Goal: Task Accomplishment & Management: Use online tool/utility

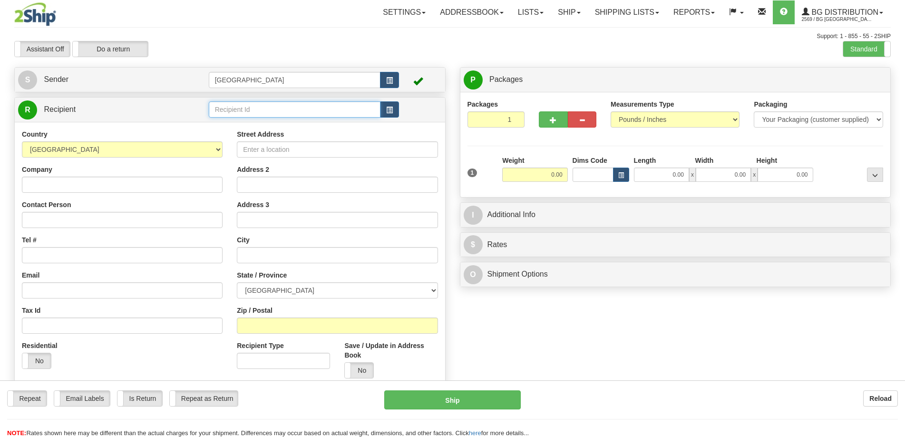
click at [302, 103] on input "text" at bounding box center [295, 109] width 172 height 16
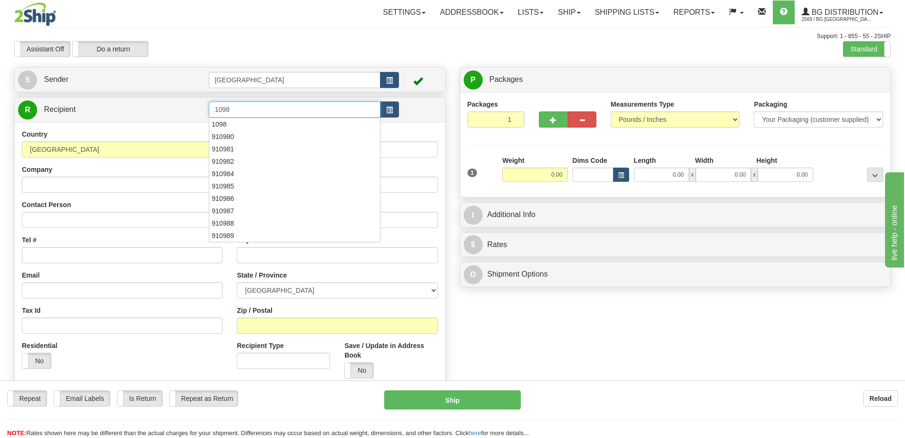
click at [296, 122] on div "1098" at bounding box center [293, 124] width 162 height 10
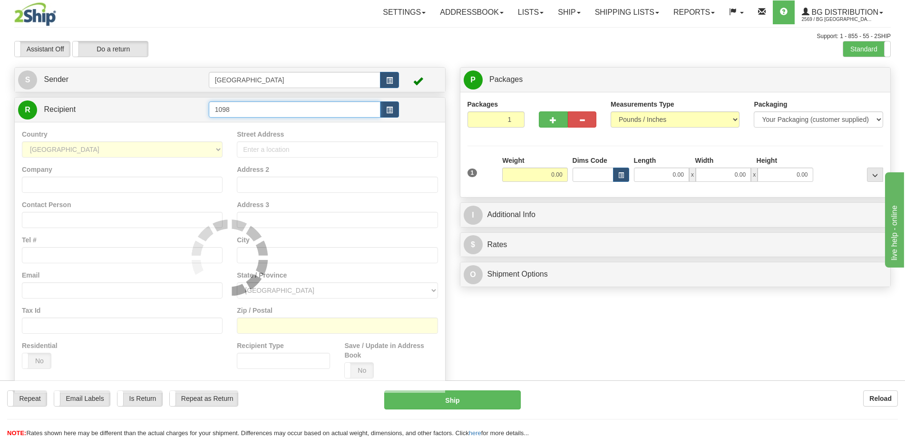
type input "1098"
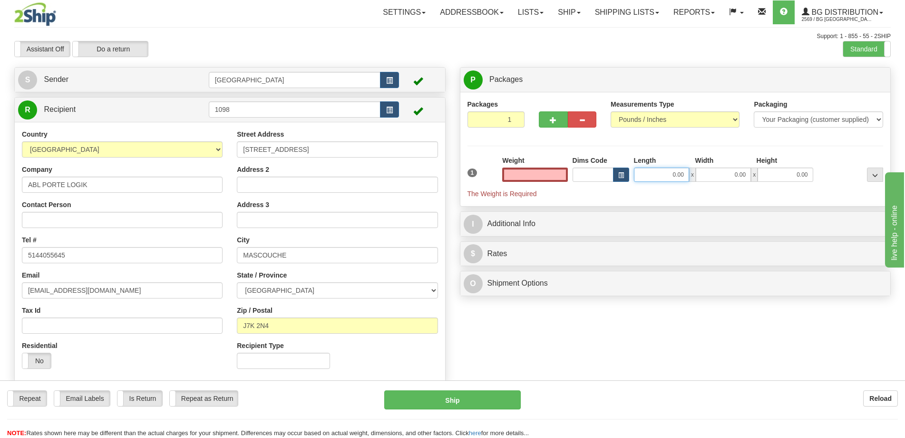
type input "0.00"
click at [673, 181] on input "0.00" at bounding box center [661, 174] width 55 height 14
type input "89.00"
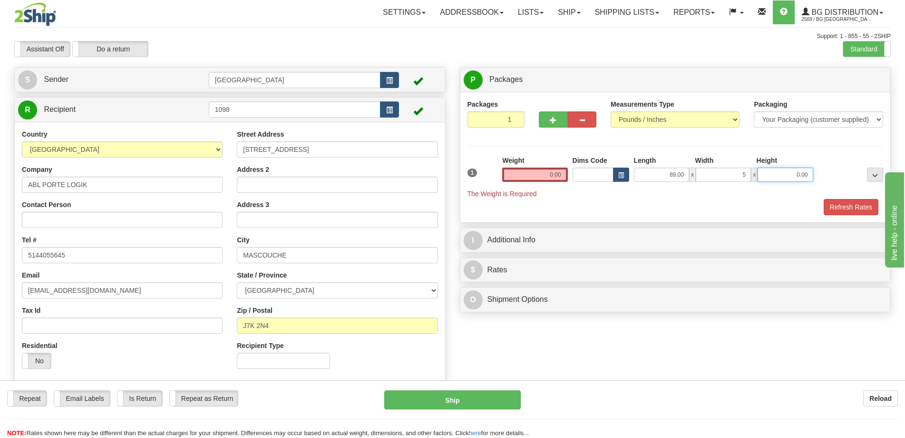
type input "5.00"
click at [544, 173] on input "0.00" at bounding box center [534, 174] width 65 height 14
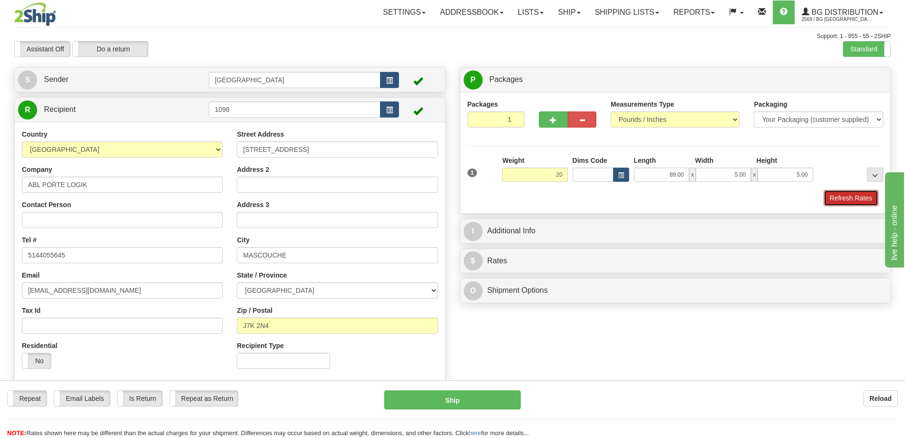
type input "20.00"
click at [838, 192] on button "Refresh Rates" at bounding box center [851, 198] width 55 height 16
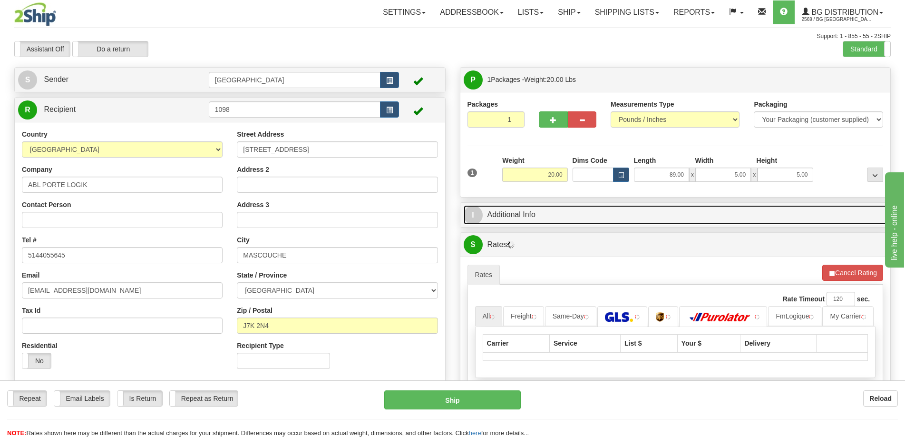
click at [796, 213] on link "I Additional Info" at bounding box center [676, 215] width 424 height 20
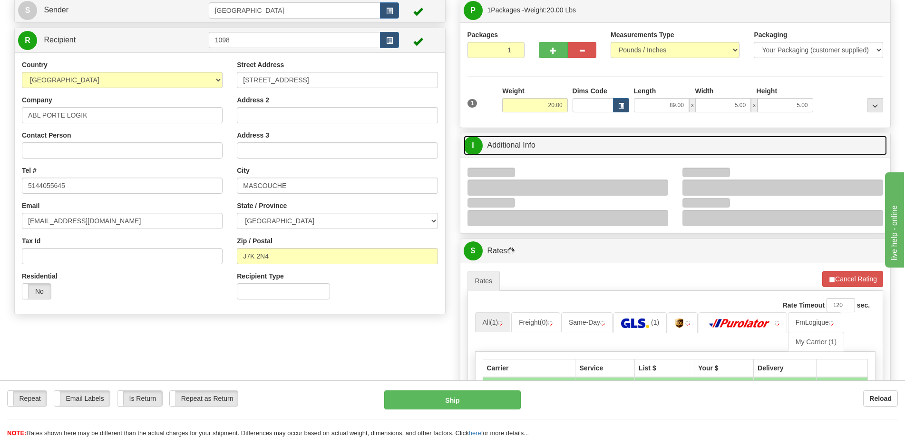
scroll to position [143, 0]
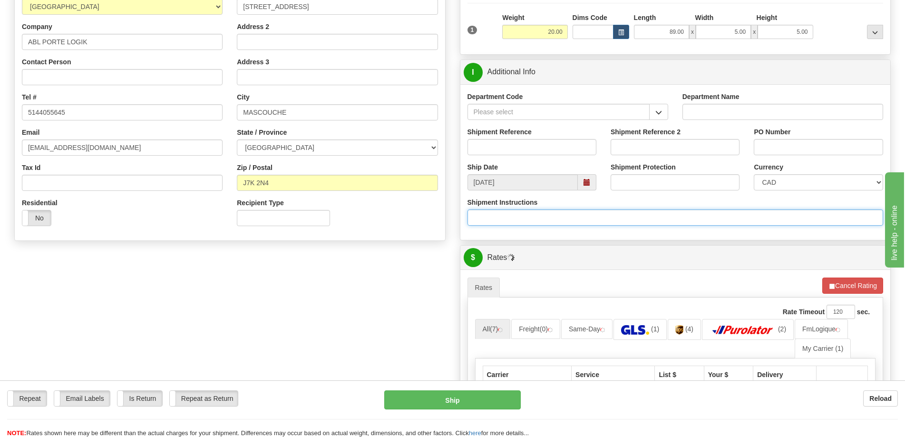
click at [545, 212] on input "Shipment Instructions" at bounding box center [676, 217] width 416 height 16
type input "Longueur 96''"
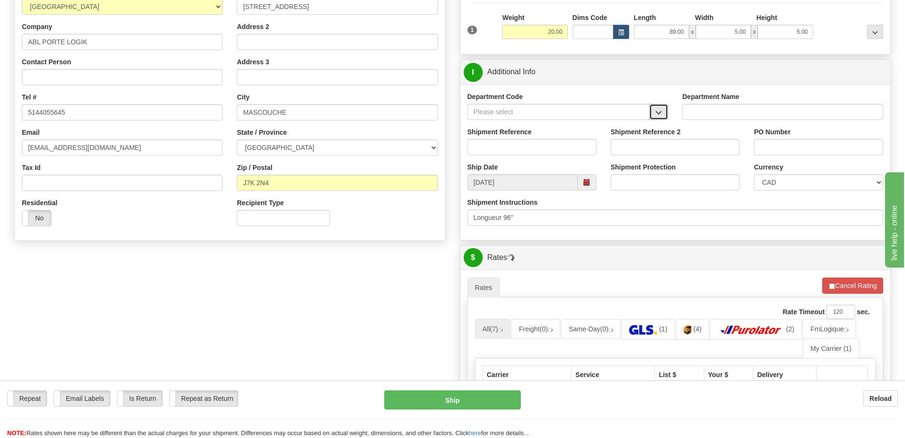
click at [660, 108] on button "button" at bounding box center [658, 112] width 19 height 16
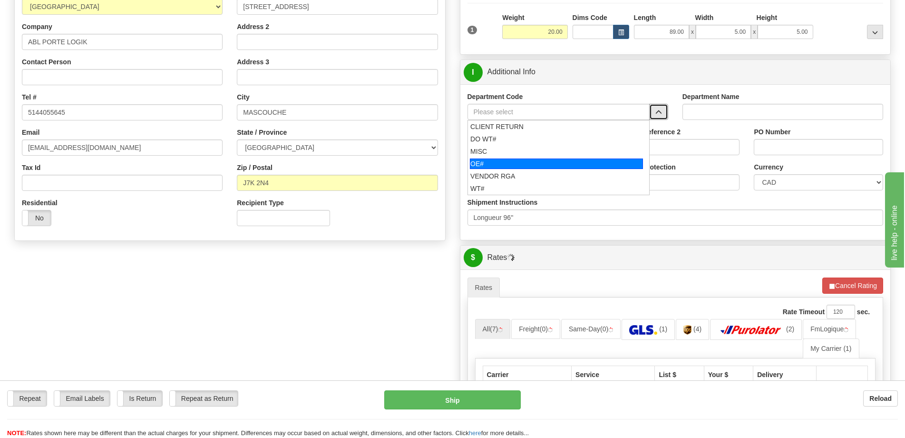
click at [511, 166] on div "OE#" at bounding box center [556, 163] width 173 height 10
type input "OE#"
type input "ORDERS"
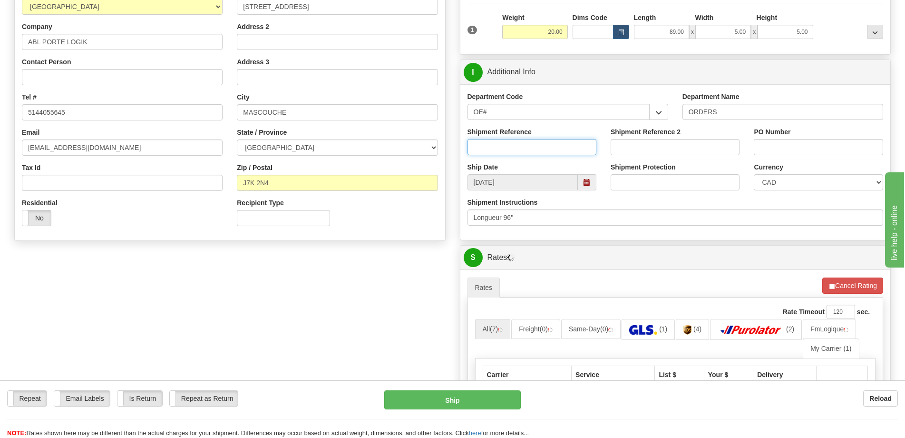
click at [557, 146] on input "Shipment Reference" at bounding box center [532, 147] width 129 height 16
type input "50323281-00"
click at [790, 152] on input "PO Number" at bounding box center [818, 147] width 129 height 16
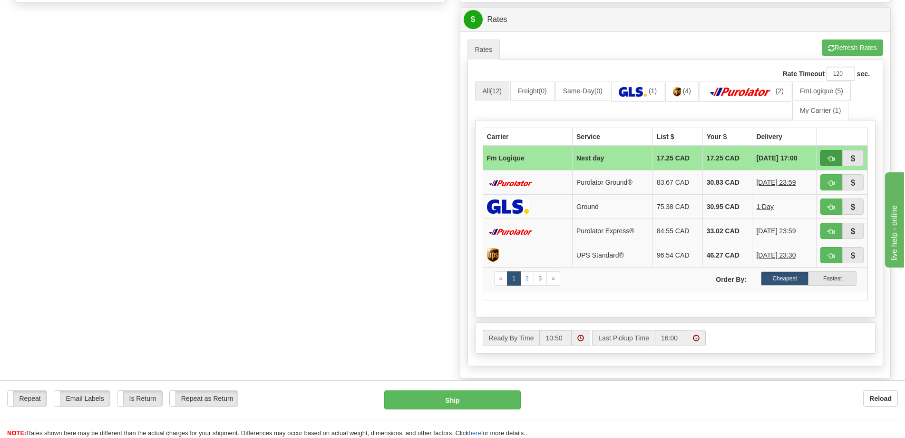
type input "."
click at [837, 158] on button "button" at bounding box center [831, 158] width 22 height 16
type input "jour"
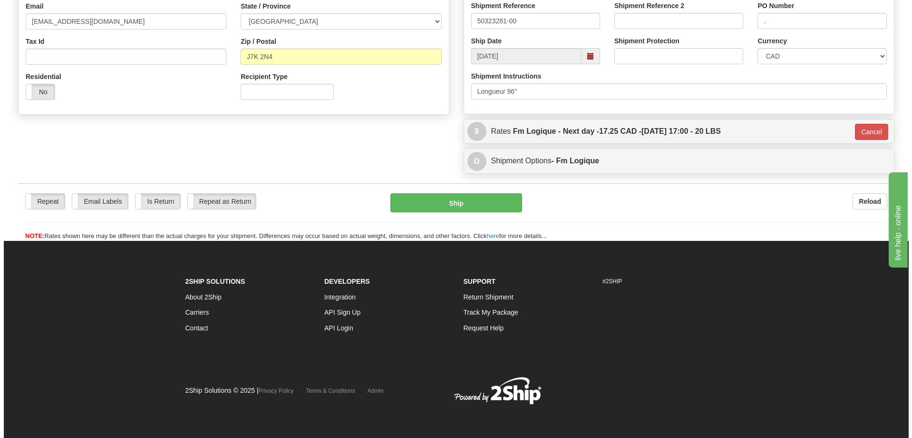
scroll to position [269, 0]
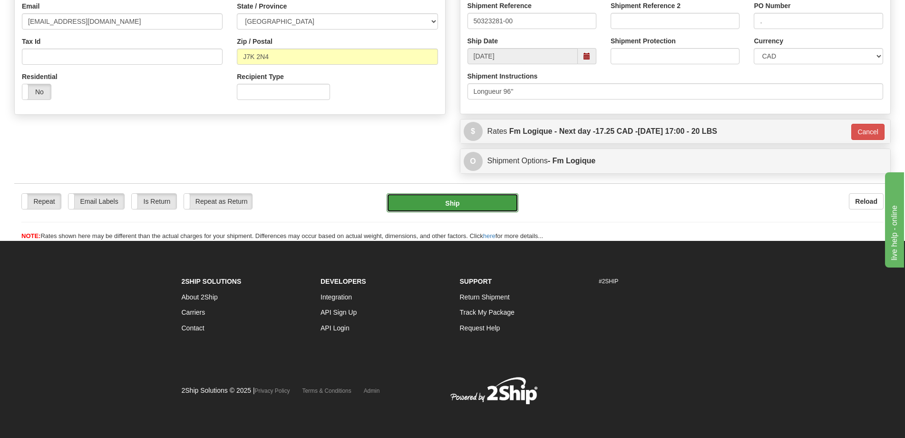
click at [454, 198] on button "Ship" at bounding box center [453, 202] width 132 height 19
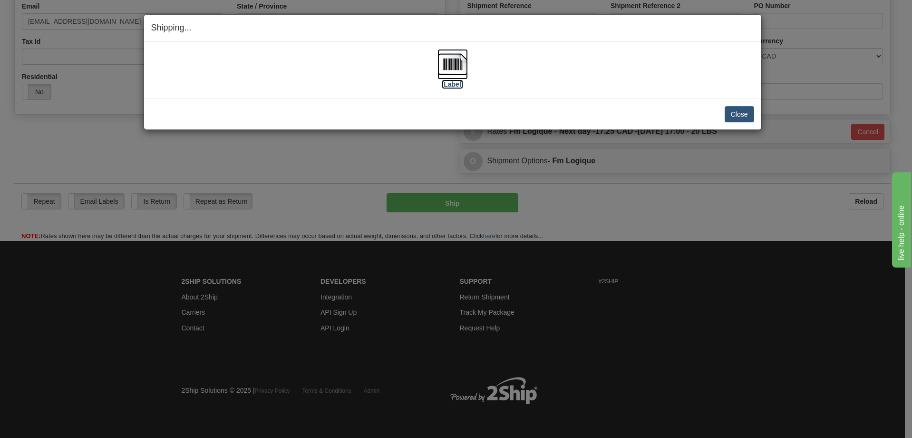
click at [449, 71] on img at bounding box center [453, 64] width 30 height 30
click at [744, 117] on button "Close" at bounding box center [739, 114] width 29 height 16
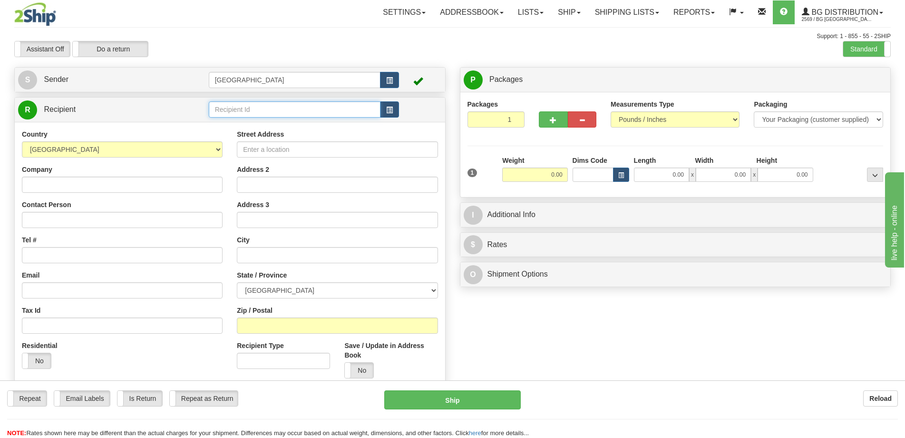
click at [332, 110] on input "text" at bounding box center [295, 109] width 172 height 16
click at [329, 123] on div "9596" at bounding box center [292, 124] width 163 height 10
type input "9596"
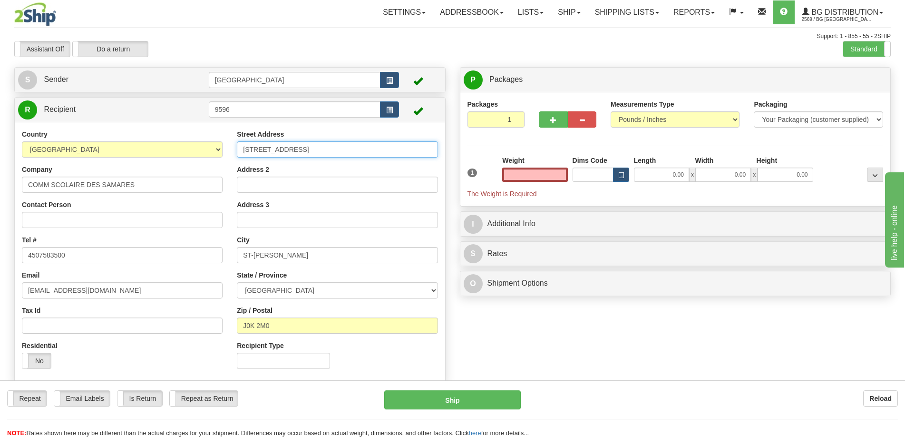
type input "0.00"
drag, startPoint x: 358, startPoint y: 144, endPoint x: 204, endPoint y: 144, distance: 153.6
click at [212, 147] on div "Country AFGHANISTAN ALAND ISLANDS ALBANIA ALGERIA AMERICAN SAMOA ANDORRA ANGOLA…" at bounding box center [230, 252] width 430 height 246
type input "8 monseigneur lafortune"
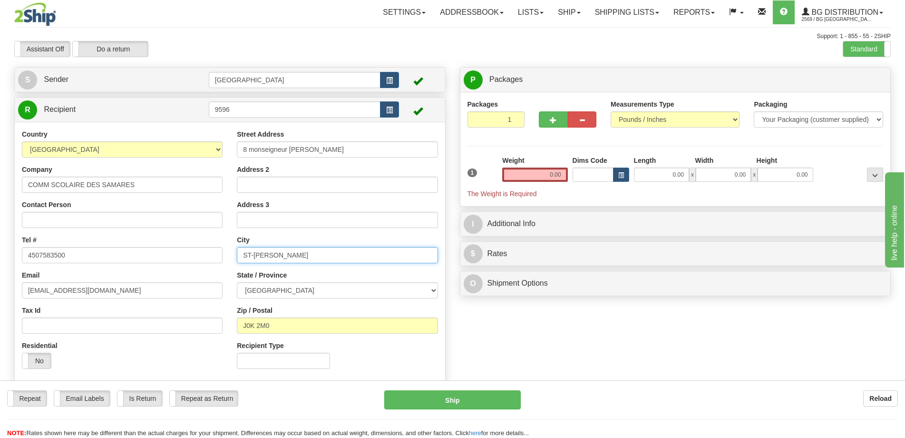
type input "Joliette"
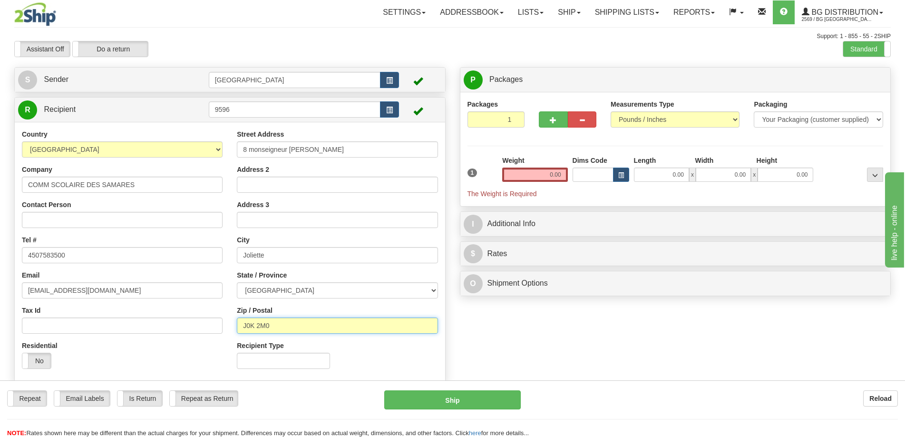
type input "J6E 6G7"
click at [663, 176] on input "0.00" at bounding box center [661, 174] width 55 height 14
type input "11.00"
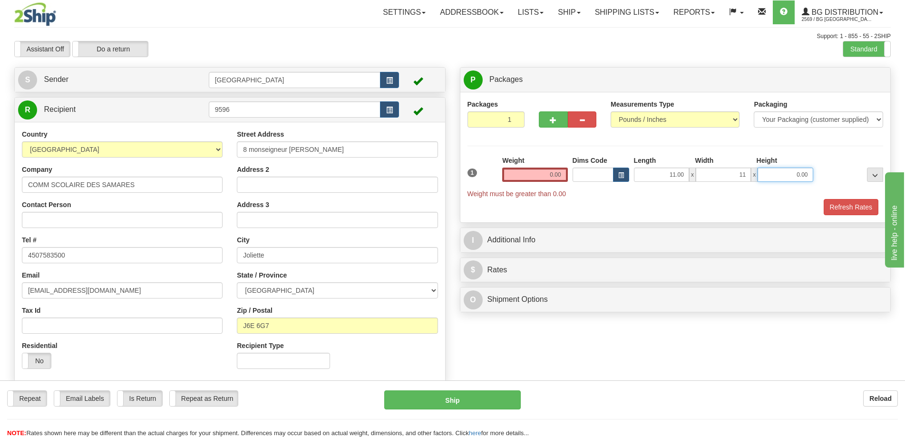
type input "11.00"
type input "5.00"
click at [564, 167] on input "0.00" at bounding box center [534, 174] width 65 height 14
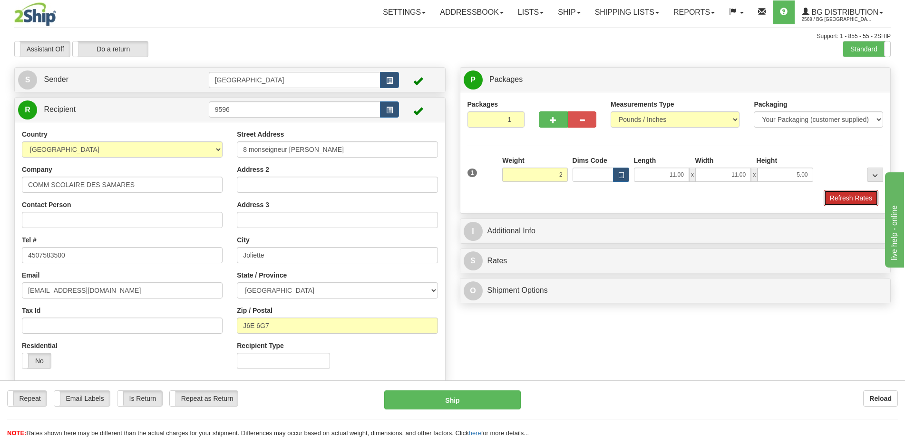
click at [867, 199] on button "Refresh Rates" at bounding box center [851, 198] width 55 height 16
type input "2.00"
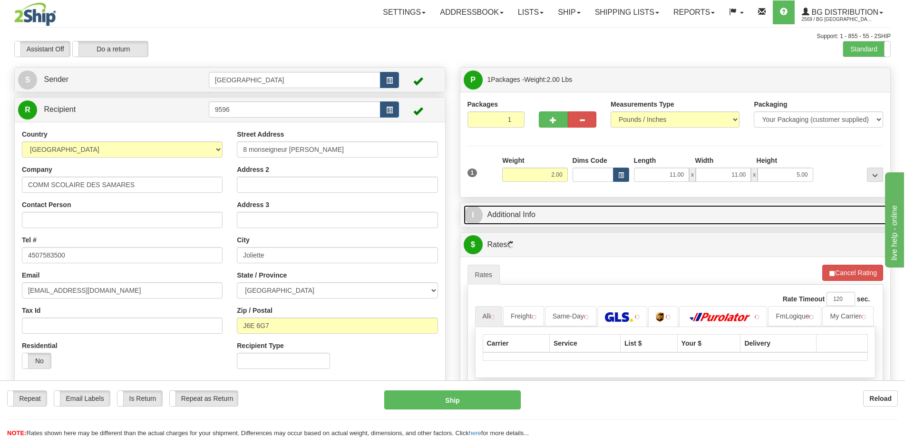
click at [776, 216] on link "I Additional Info" at bounding box center [676, 215] width 424 height 20
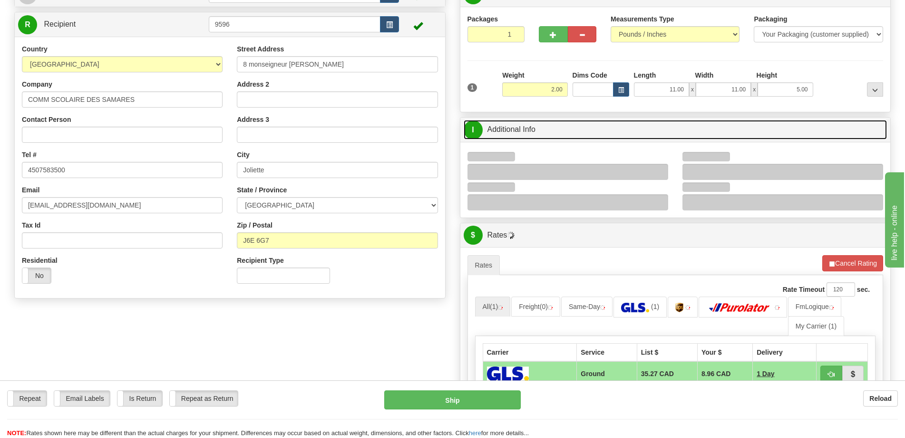
scroll to position [95, 0]
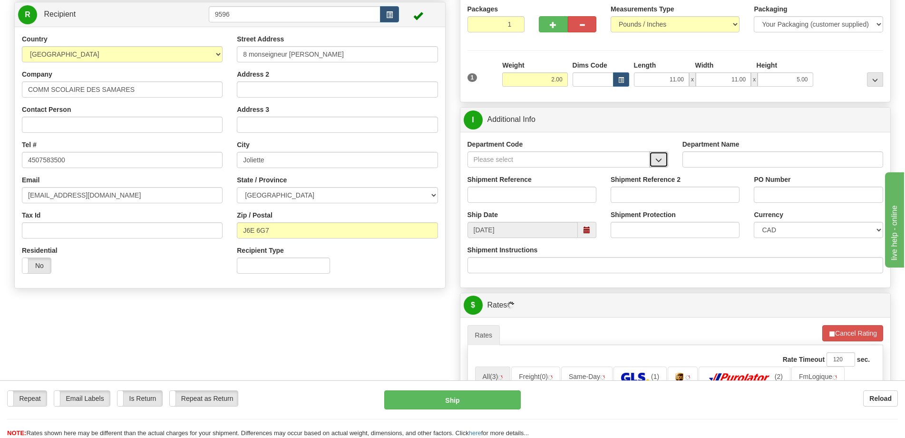
click at [663, 161] on button "button" at bounding box center [658, 159] width 19 height 16
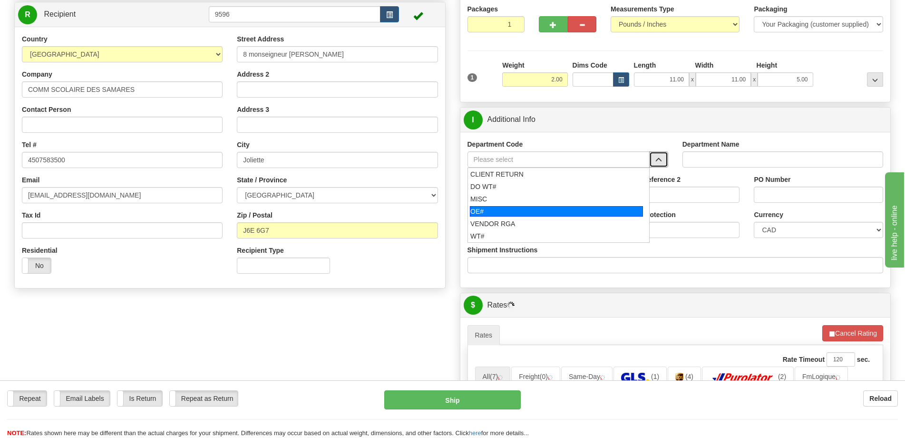
click at [521, 208] on div "OE#" at bounding box center [556, 211] width 173 height 10
type input "OE#"
type input "ORDERS"
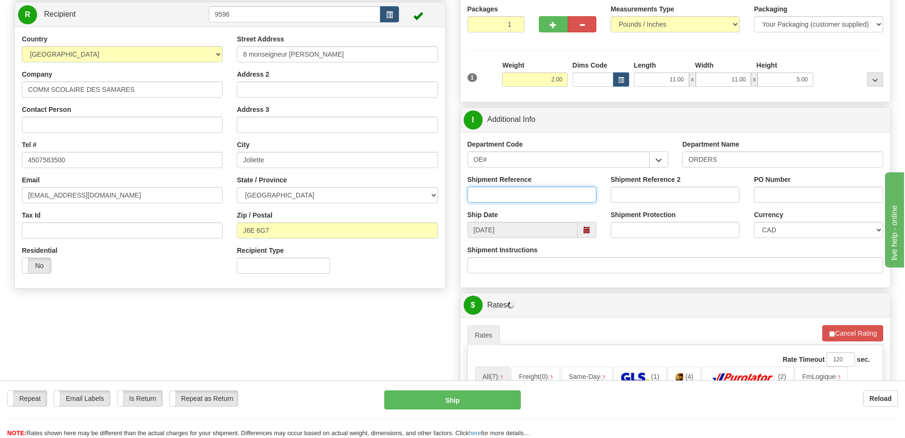
click at [529, 196] on input "Shipment Reference" at bounding box center [532, 194] width 129 height 16
type input "50323278-00"
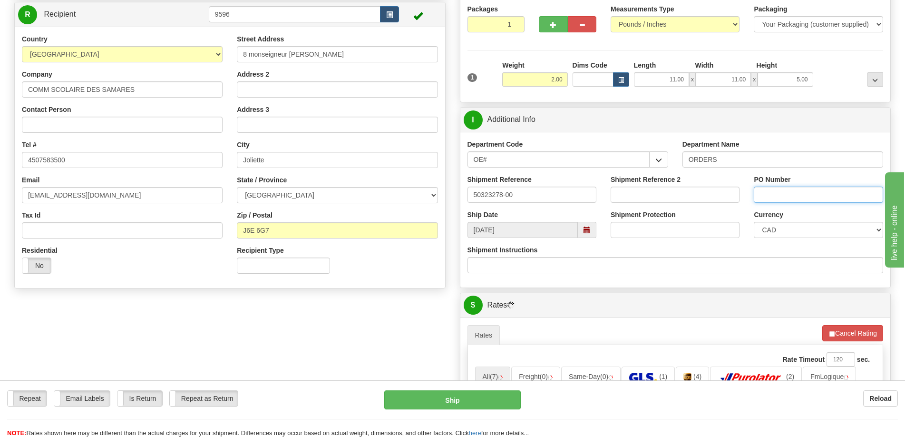
click at [778, 196] on input "PO Number" at bounding box center [818, 194] width 129 height 16
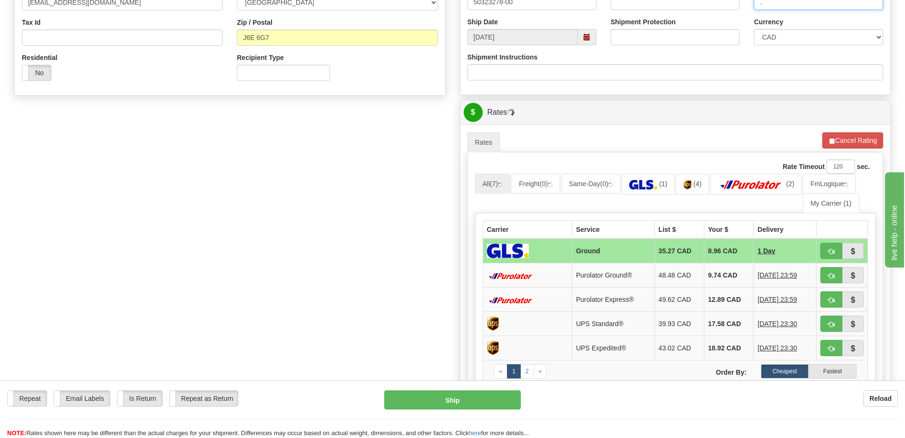
scroll to position [333, 0]
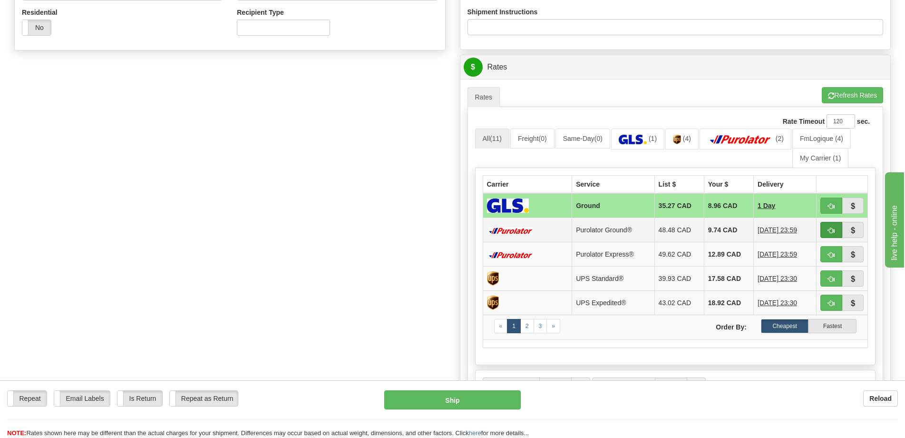
type input "."
click at [828, 232] on span "button" at bounding box center [831, 230] width 7 height 6
type input "260"
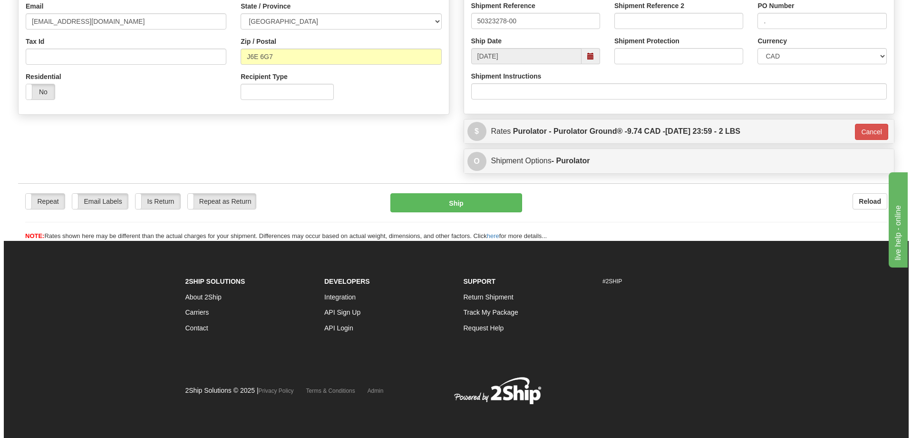
scroll to position [269, 0]
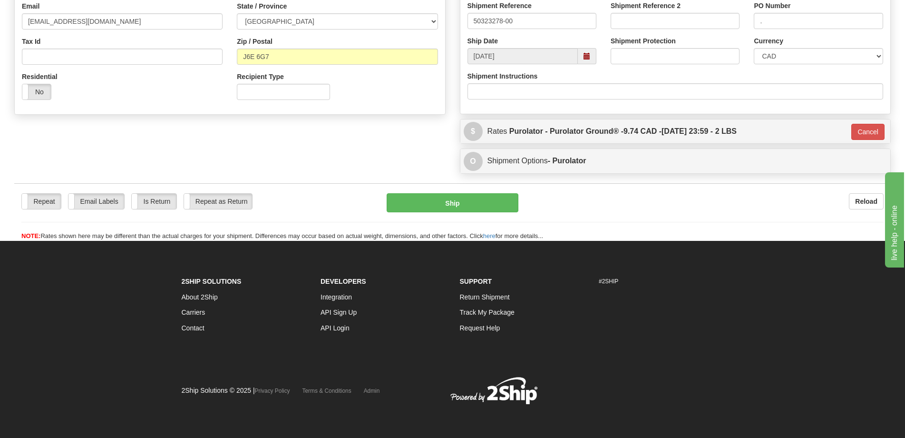
click at [455, 188] on div "Repeat Repeat Email Labels Email Labels Edit Is Return Is Return Repeat as Retu…" at bounding box center [452, 212] width 877 height 58
click at [457, 196] on button "Ship" at bounding box center [453, 202] width 132 height 19
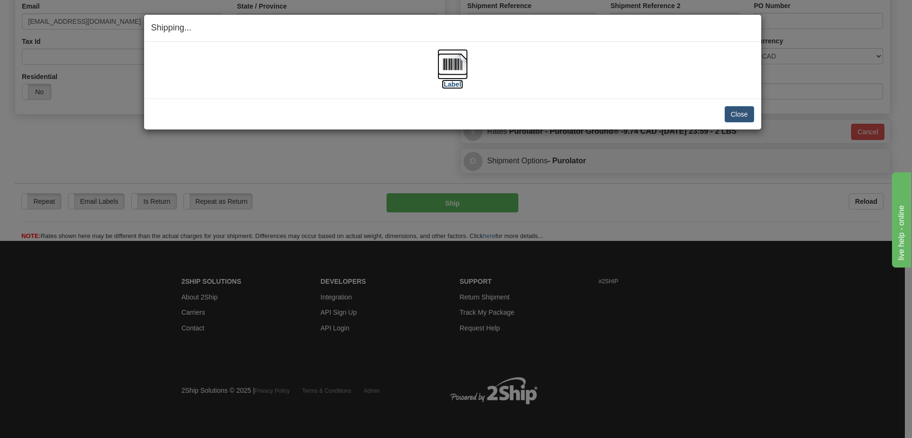
click at [459, 67] on img at bounding box center [453, 64] width 30 height 30
click at [737, 109] on button "Close" at bounding box center [739, 114] width 29 height 16
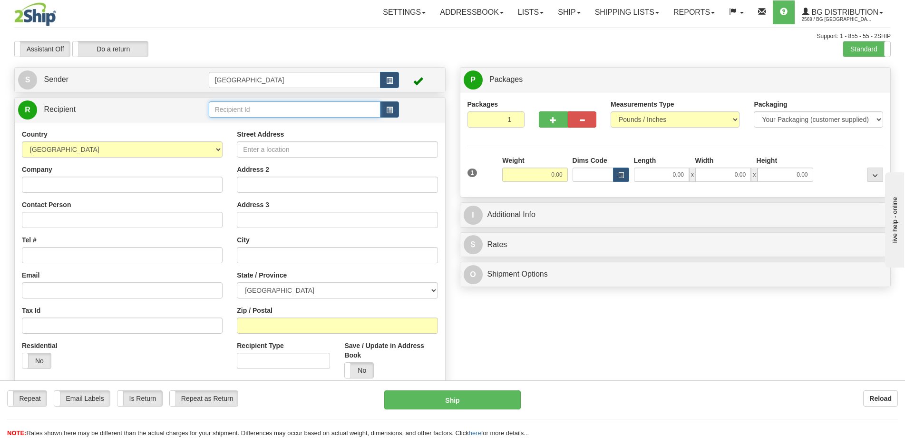
click at [239, 109] on input "text" at bounding box center [295, 109] width 172 height 16
click at [244, 128] on div "1186" at bounding box center [292, 124] width 163 height 10
type input "1186"
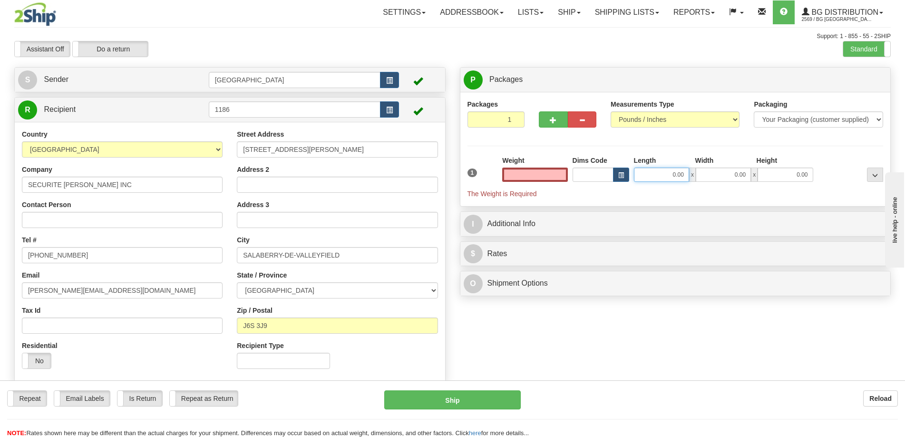
type input "0.00"
click at [671, 176] on input "0.00" at bounding box center [661, 174] width 55 height 14
type input "16.00"
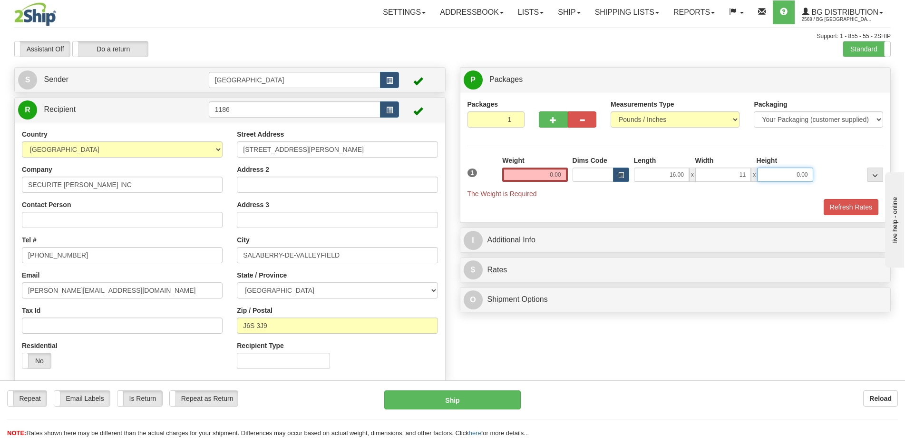
type input "11.00"
type input "7.00"
click at [556, 176] on input "0.00" at bounding box center [534, 174] width 65 height 14
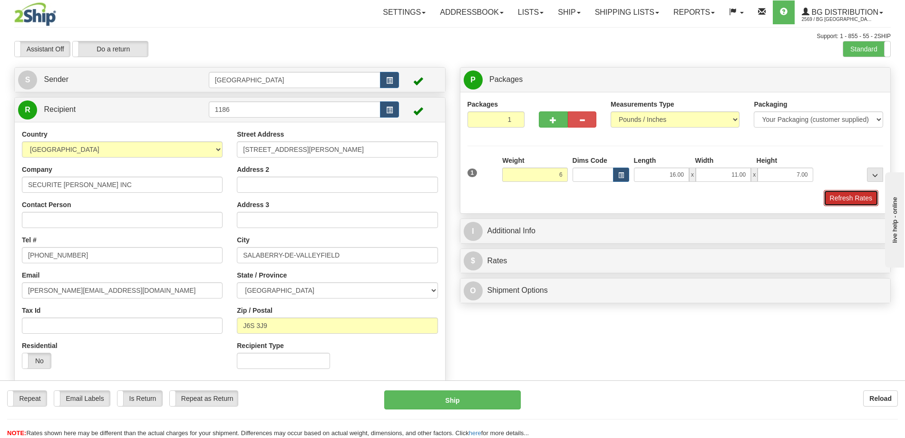
click at [860, 200] on button "Refresh Rates" at bounding box center [851, 198] width 55 height 16
type input "6.00"
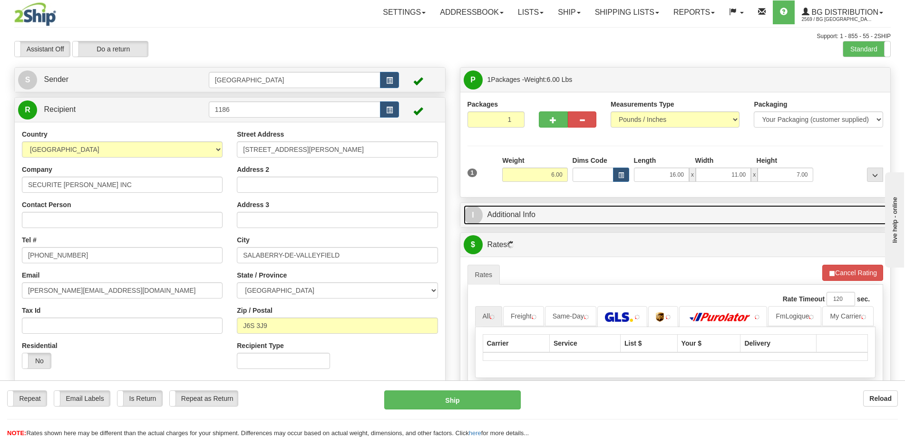
click at [761, 210] on link "I Additional Info" at bounding box center [676, 215] width 424 height 20
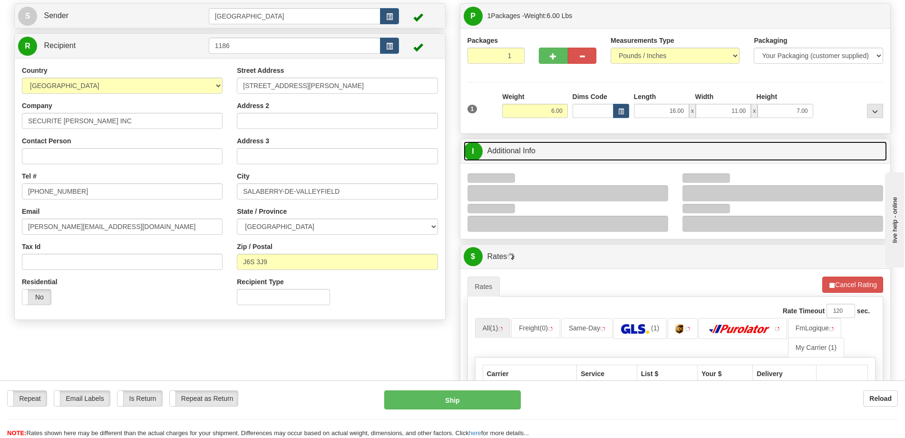
scroll to position [95, 0]
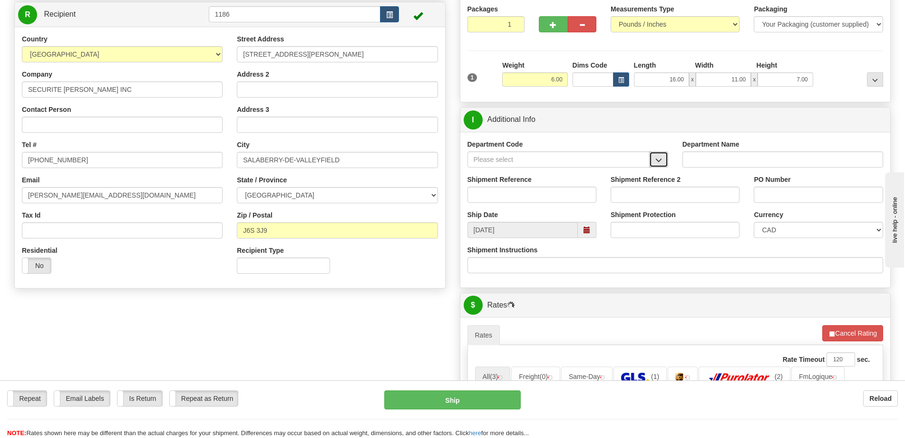
click at [661, 154] on button "button" at bounding box center [658, 159] width 19 height 16
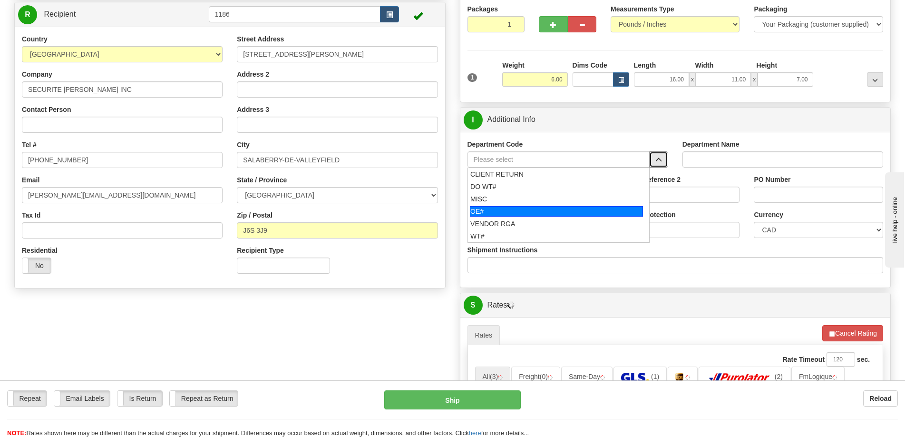
drag, startPoint x: 542, startPoint y: 214, endPoint x: 546, endPoint y: 201, distance: 13.4
click at [542, 213] on div "OE#" at bounding box center [556, 211] width 173 height 10
type input "OE#"
type input "ORDERS"
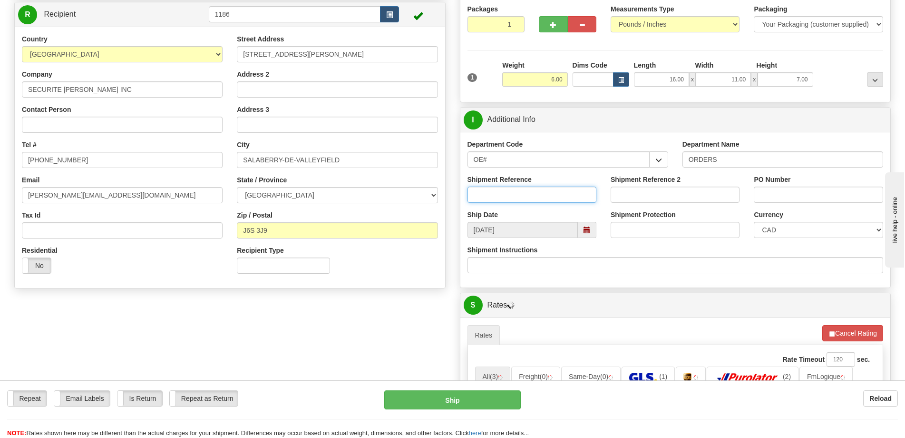
click at [549, 195] on input "Shipment Reference" at bounding box center [532, 194] width 129 height 16
type input "50323269-00"
click at [791, 197] on input "PO Number" at bounding box center [818, 194] width 129 height 16
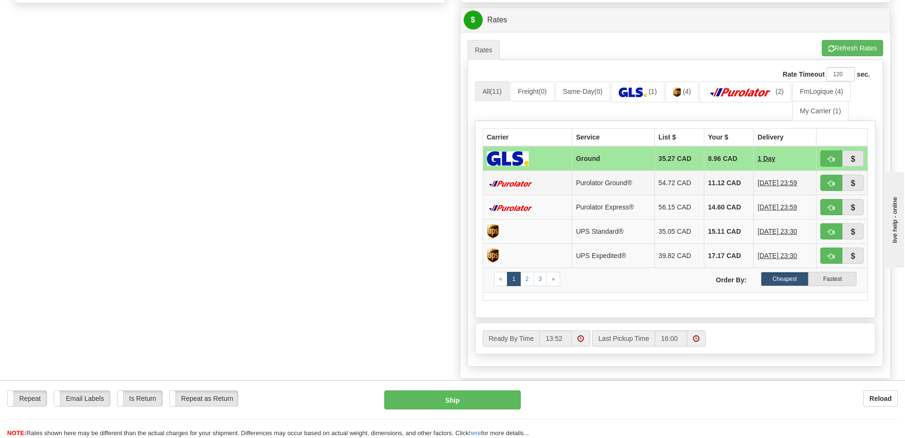
scroll to position [381, 0]
type input "."
click at [830, 185] on span "button" at bounding box center [831, 183] width 7 height 6
type input "260"
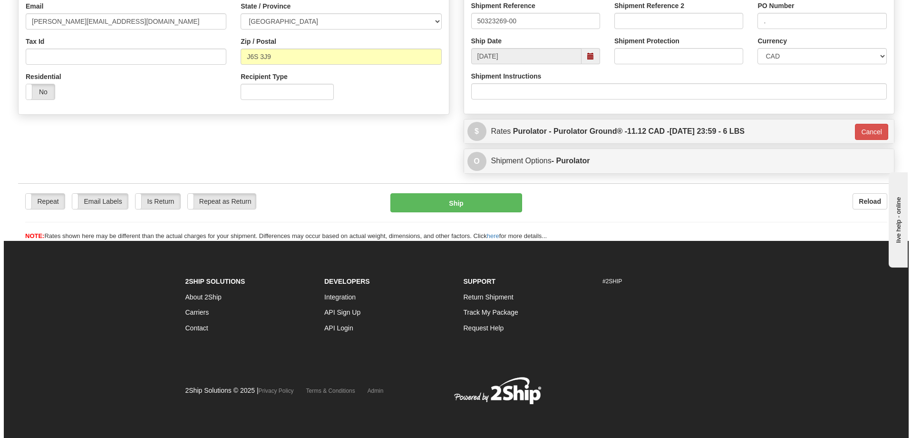
scroll to position [269, 0]
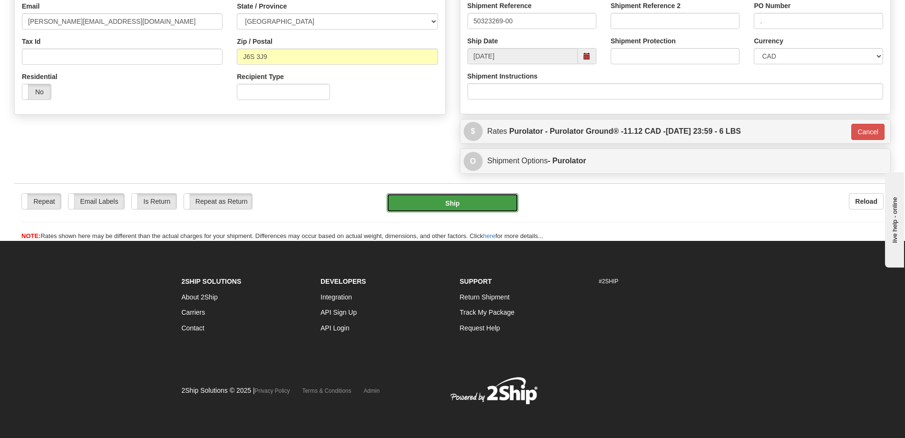
click at [443, 208] on button "Ship" at bounding box center [453, 202] width 132 height 19
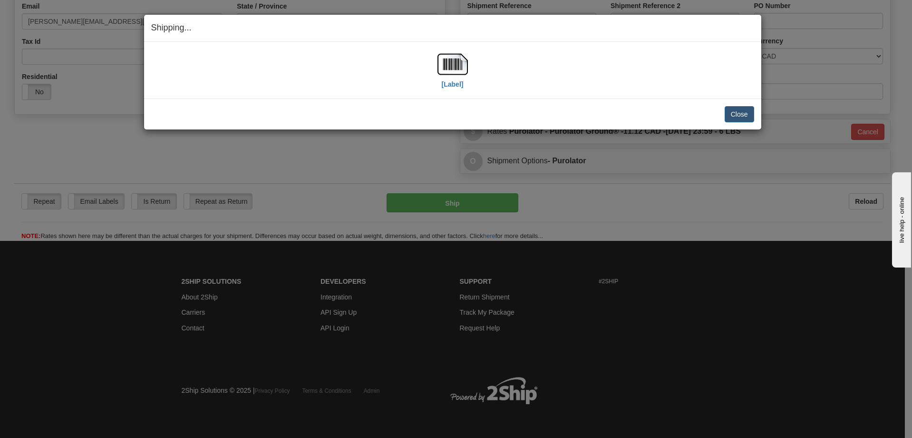
click at [463, 48] on div "[Label] IMPORTANT NOTICE Embassy / Consulate / Government Building / Hospital C…" at bounding box center [452, 70] width 617 height 57
click at [457, 64] on img at bounding box center [453, 64] width 30 height 30
click at [733, 121] on button "Close" at bounding box center [739, 114] width 29 height 16
click at [733, 119] on button "Close" at bounding box center [739, 114] width 29 height 16
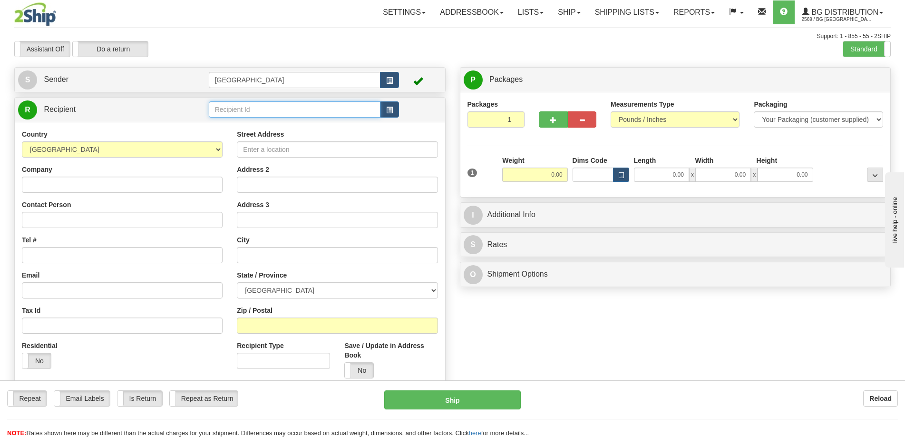
click at [273, 111] on input "text" at bounding box center [295, 109] width 172 height 16
click at [265, 133] on label "Street Address" at bounding box center [260, 134] width 47 height 10
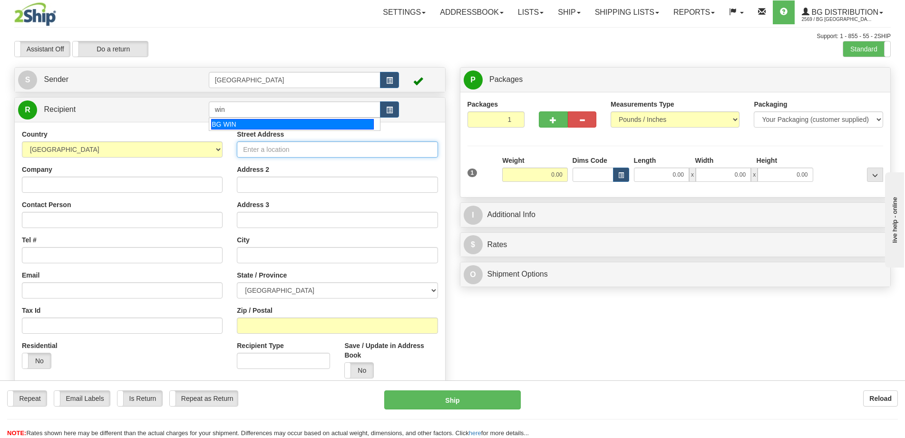
click at [265, 141] on input "Street Address" at bounding box center [337, 149] width 201 height 16
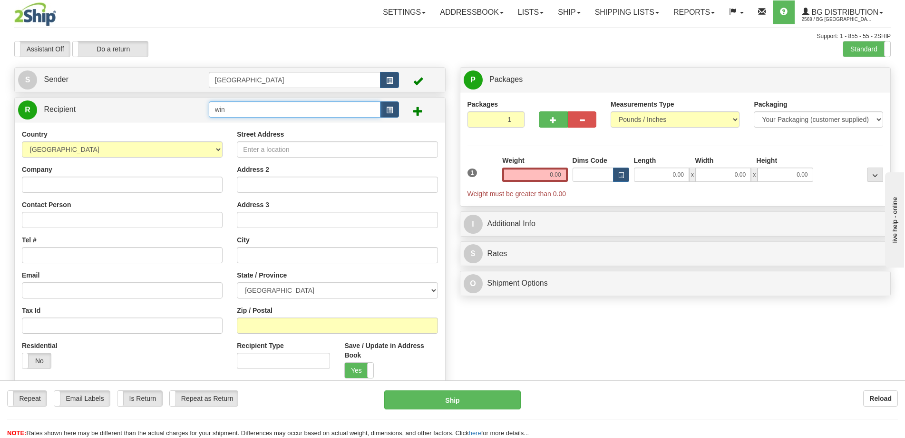
click at [284, 110] on input "win" at bounding box center [295, 109] width 172 height 16
drag, startPoint x: 240, startPoint y: 112, endPoint x: 82, endPoint y: 100, distance: 158.3
click at [82, 100] on tr "R Recipient win" at bounding box center [230, 110] width 424 height 20
click at [248, 126] on div "BG WIN" at bounding box center [293, 124] width 162 height 10
type input "BG WIN"
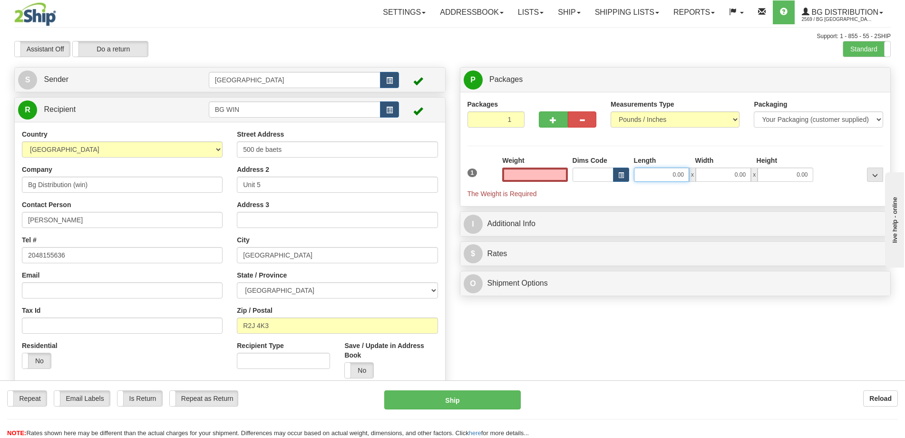
type input "0.00"
click at [660, 167] on input "0.00" at bounding box center [661, 174] width 55 height 14
type input "1311.00"
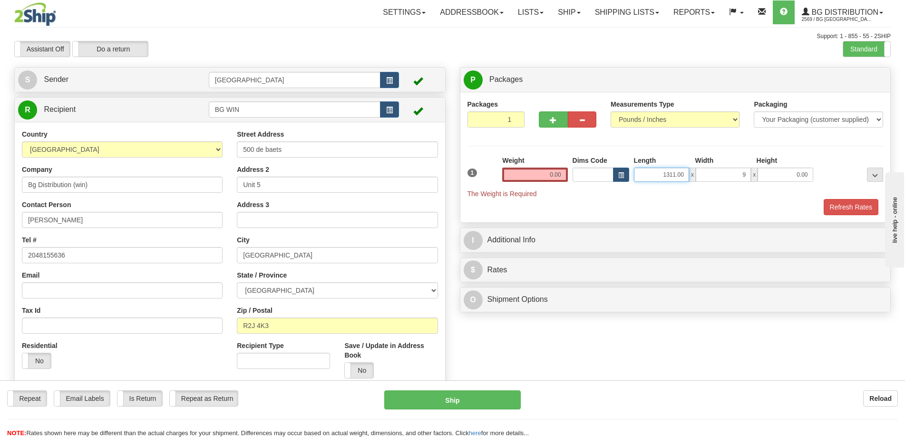
type input "9.00"
click at [675, 180] on input "1311.00" at bounding box center [661, 174] width 55 height 14
type input "13.00"
type input "11.00"
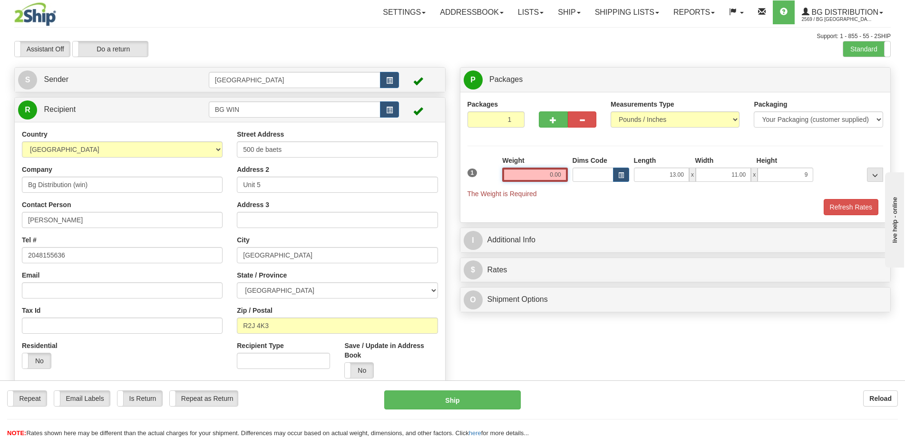
type input "9.00"
click at [544, 172] on input "0.00" at bounding box center [534, 174] width 65 height 14
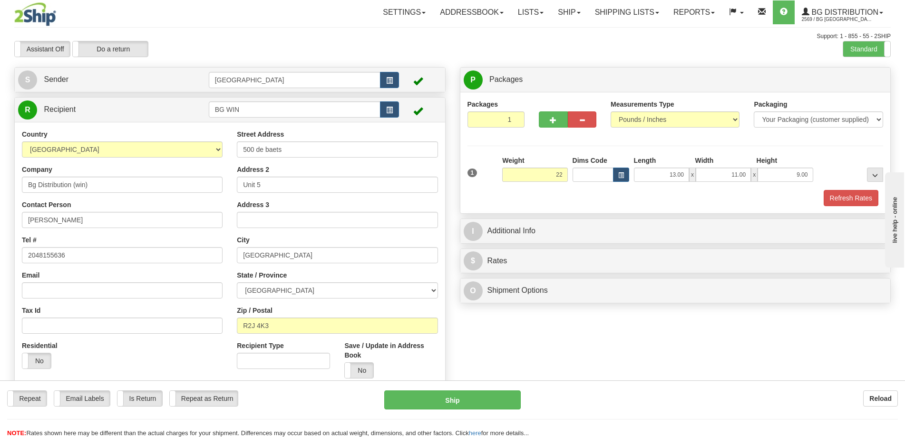
click at [842, 189] on div "Packaging Your Packaging (customer supplied) Envelope (carrier supplied) Pack (…" at bounding box center [693, 189] width 386 height 0
type input "22.00"
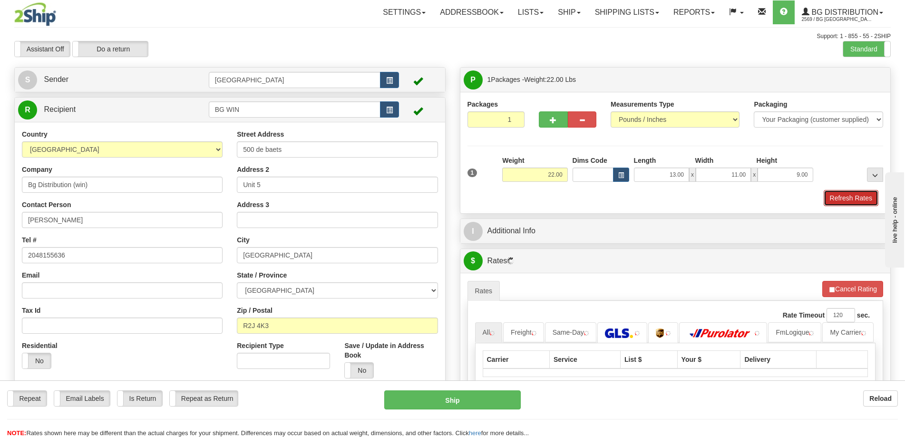
click at [842, 195] on button "Refresh Rates" at bounding box center [851, 198] width 55 height 16
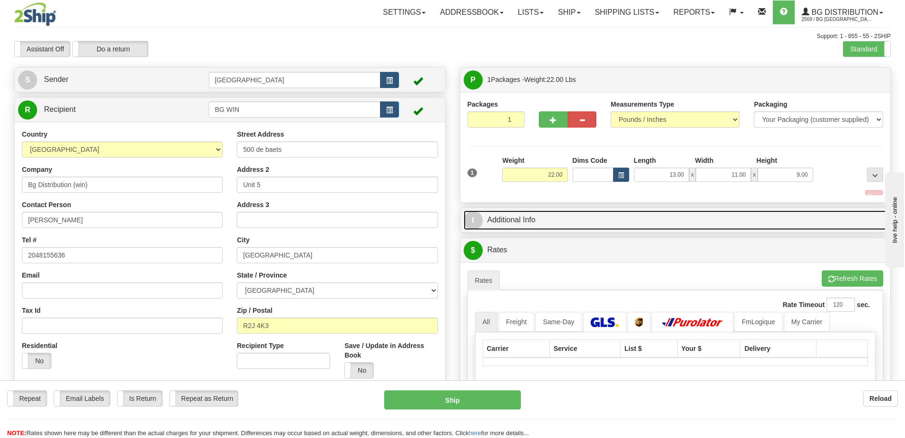
click at [790, 218] on link "I Additional Info" at bounding box center [676, 220] width 424 height 20
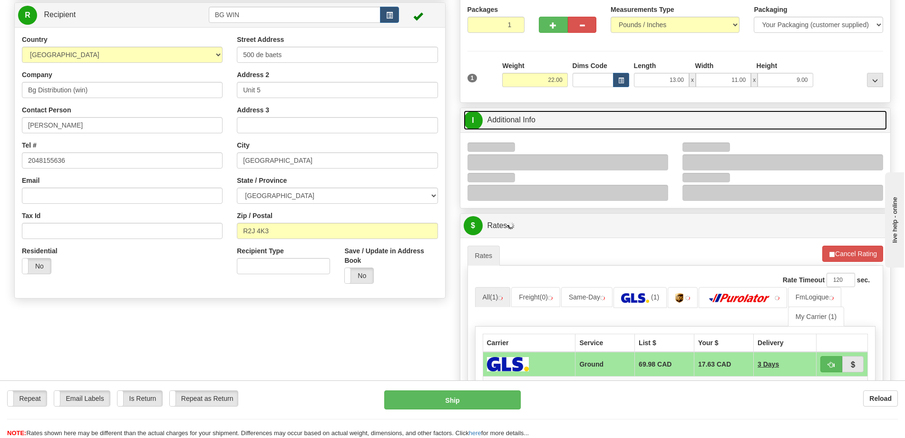
scroll to position [143, 0]
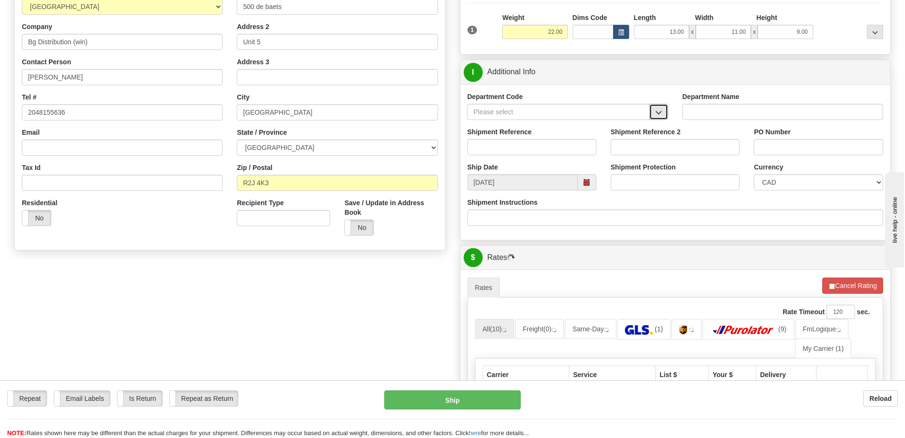
click at [655, 114] on span "button" at bounding box center [658, 112] width 7 height 6
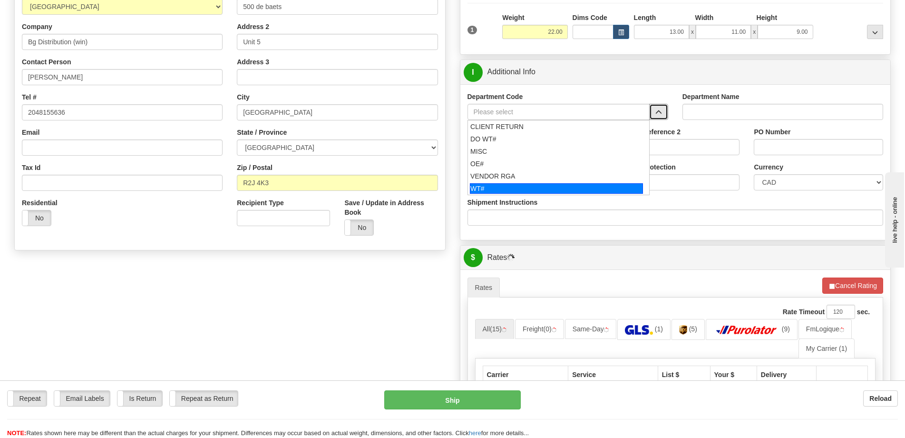
click at [511, 185] on div "WT#" at bounding box center [556, 188] width 173 height 10
type input "WT#"
type input "WAREHOUSE TRANSFERS"
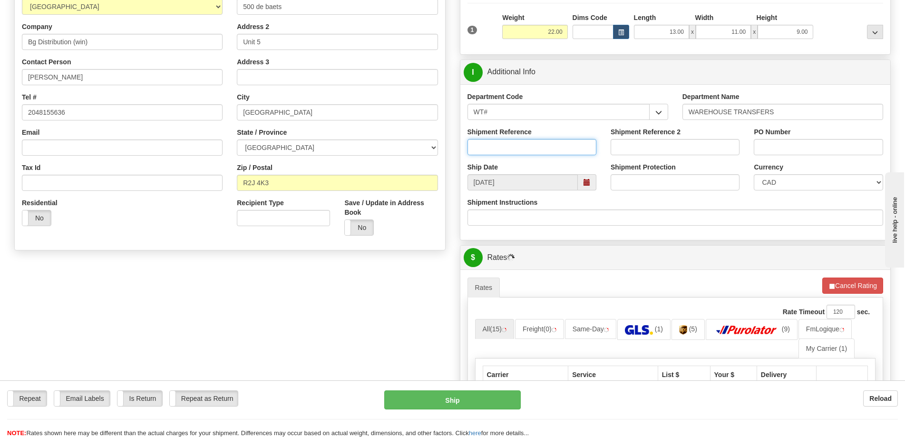
click at [523, 148] on input "Shipment Reference" at bounding box center [532, 147] width 129 height 16
type input "transfers Winnipeg"
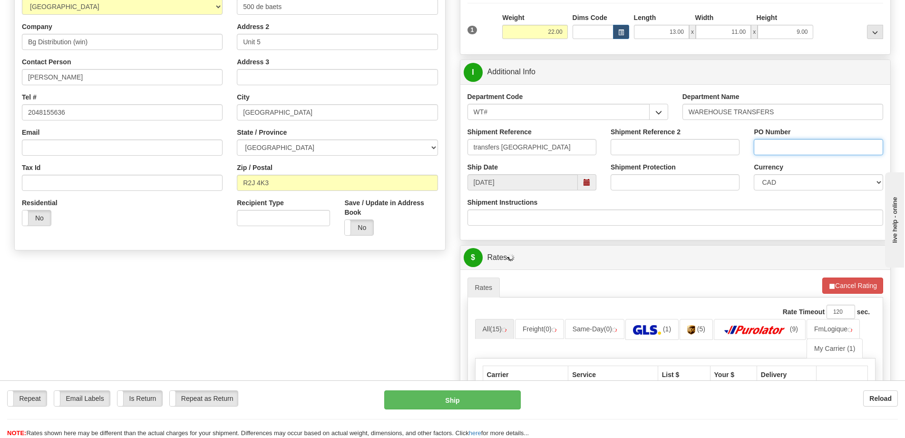
click at [789, 151] on input "PO Number" at bounding box center [818, 147] width 129 height 16
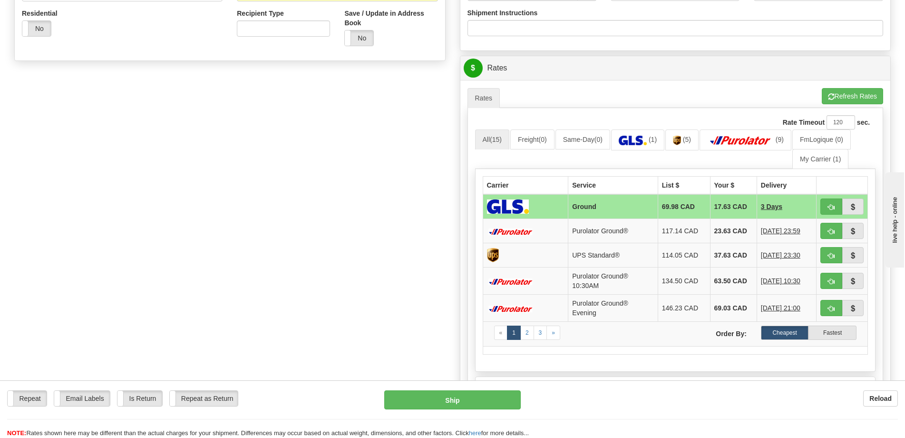
scroll to position [333, 0]
type input "."
click at [714, 90] on ul "Rates Pickup Refresh Rates Cancel Rating" at bounding box center [676, 97] width 416 height 20
click at [829, 225] on button "button" at bounding box center [831, 230] width 22 height 16
type input "260"
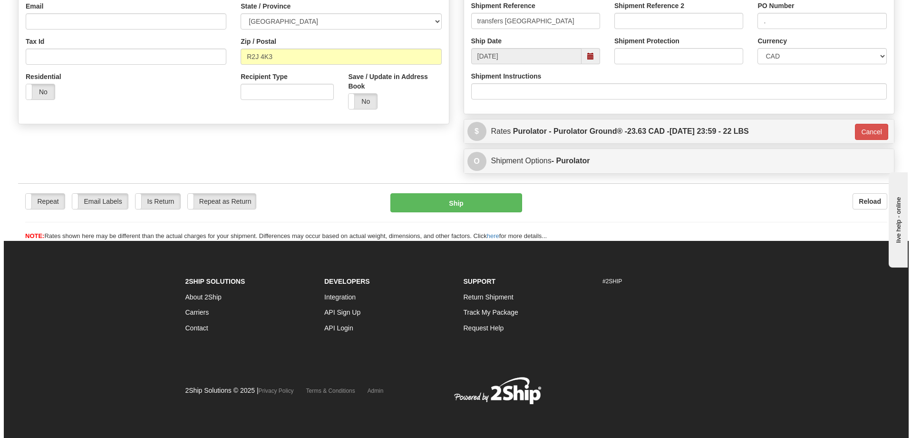
scroll to position [269, 0]
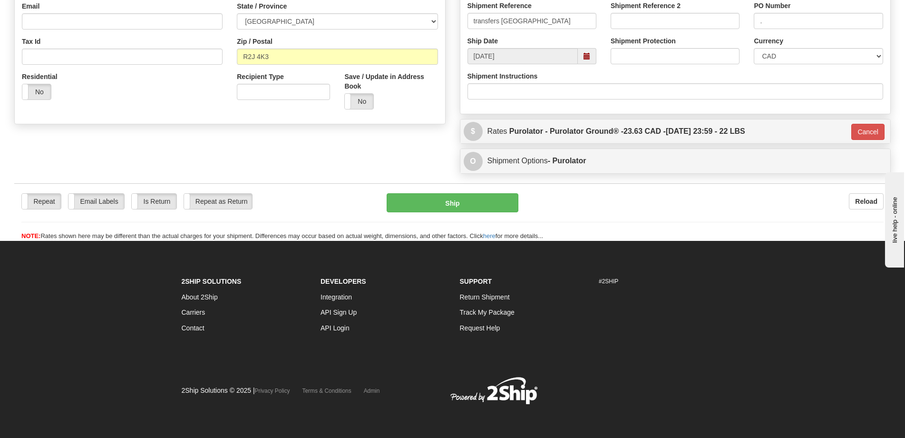
click at [416, 215] on div "Repeat Repeat Email Labels Email Labels Edit Is Return Is Return Repeat as Retu…" at bounding box center [452, 217] width 877 height 48
click at [464, 203] on button "Ship" at bounding box center [453, 202] width 132 height 19
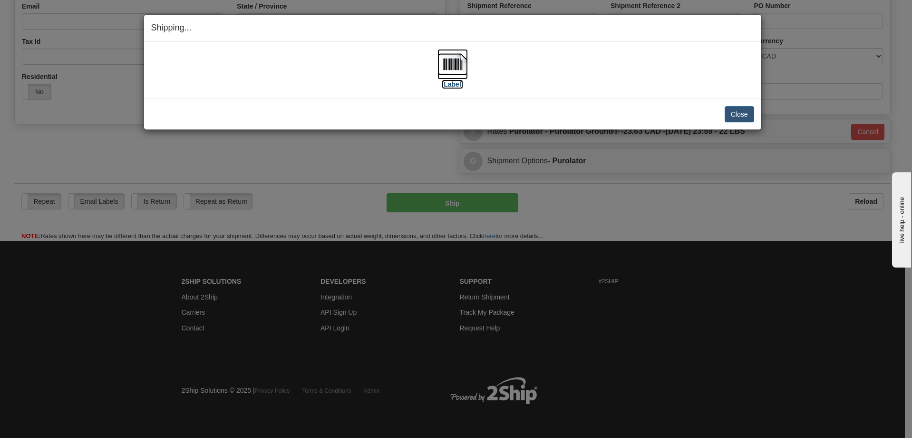
click at [455, 68] on img at bounding box center [453, 64] width 30 height 30
click at [732, 114] on button "Close" at bounding box center [739, 114] width 29 height 16
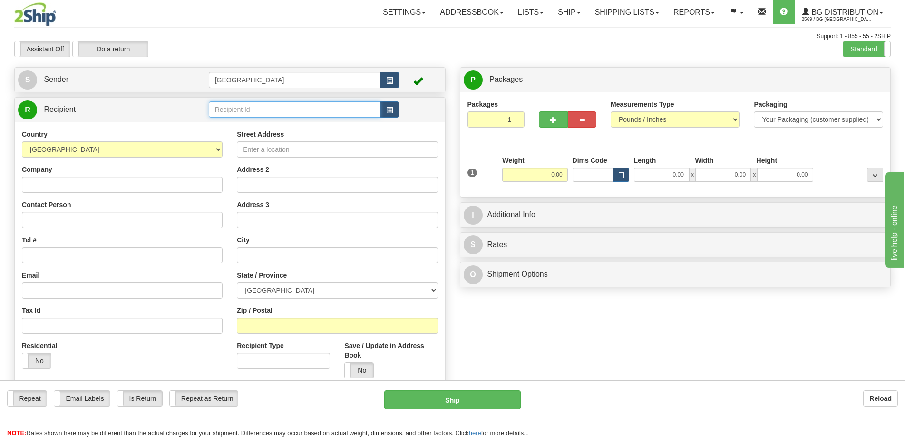
click at [285, 112] on input "text" at bounding box center [295, 109] width 172 height 16
click at [322, 117] on ul "BG TOR" at bounding box center [295, 123] width 172 height 13
click at [322, 120] on div "BG TOR" at bounding box center [292, 124] width 163 height 10
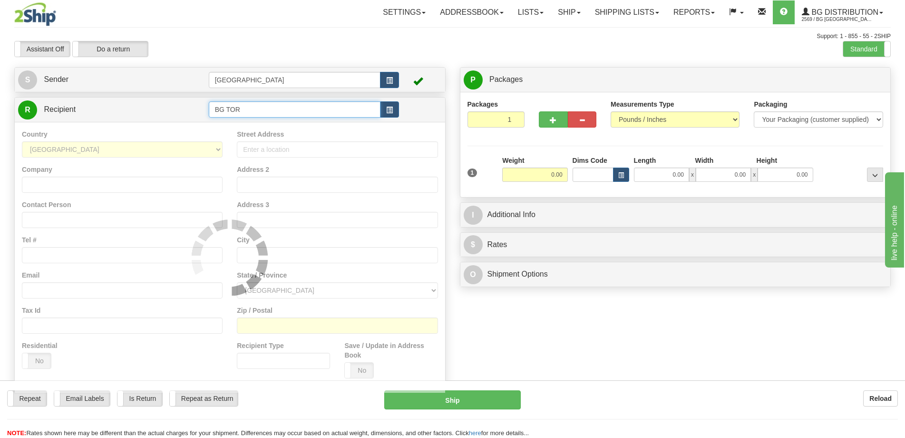
type input "BG TOR"
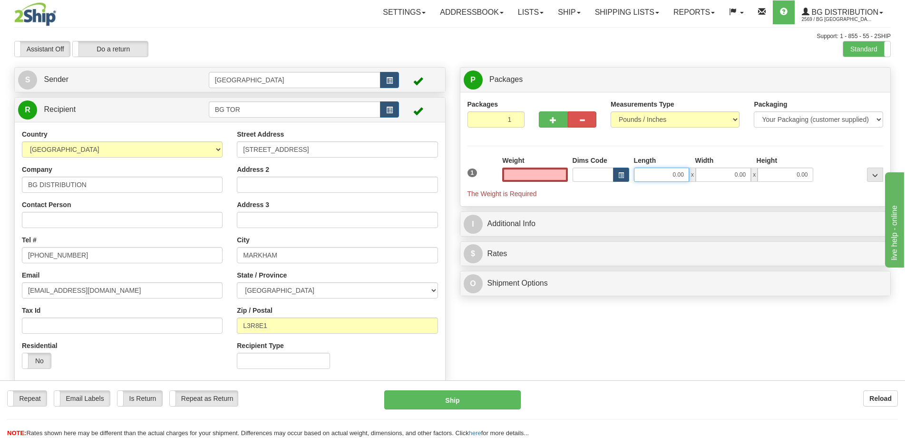
type input "0.00"
click at [682, 176] on input "0.00" at bounding box center [661, 174] width 55 height 14
type input "21.00"
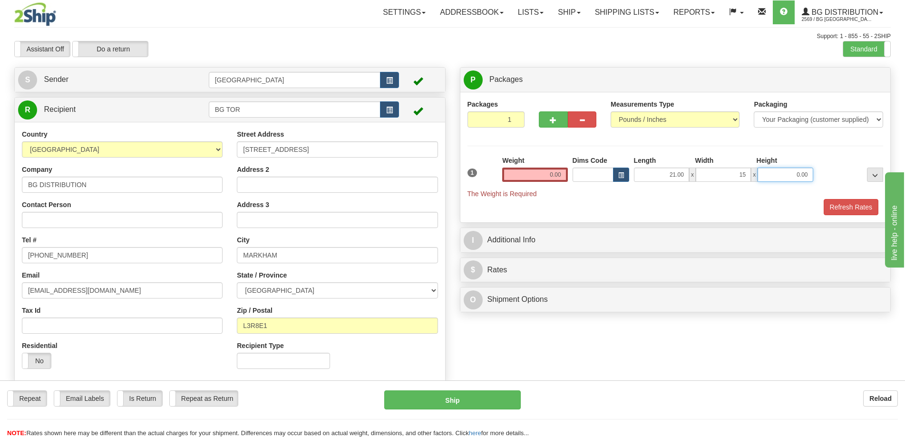
type input "15.00"
type input "10.00"
click at [544, 181] on input "0.00" at bounding box center [534, 174] width 65 height 14
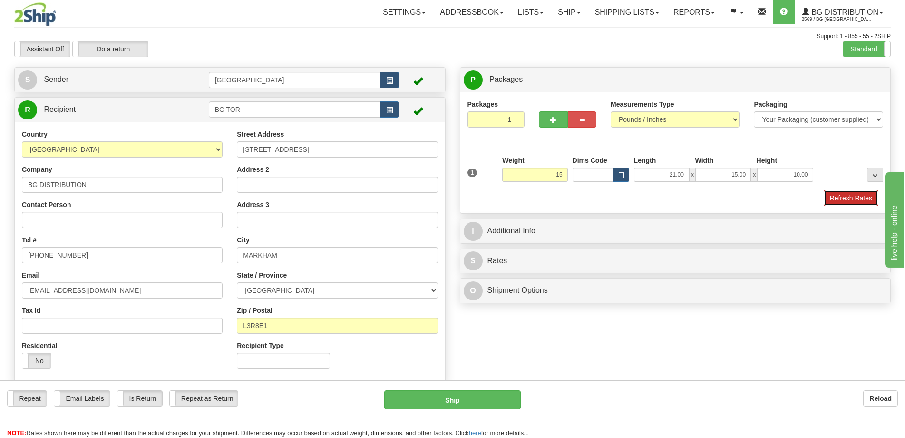
type input "15.00"
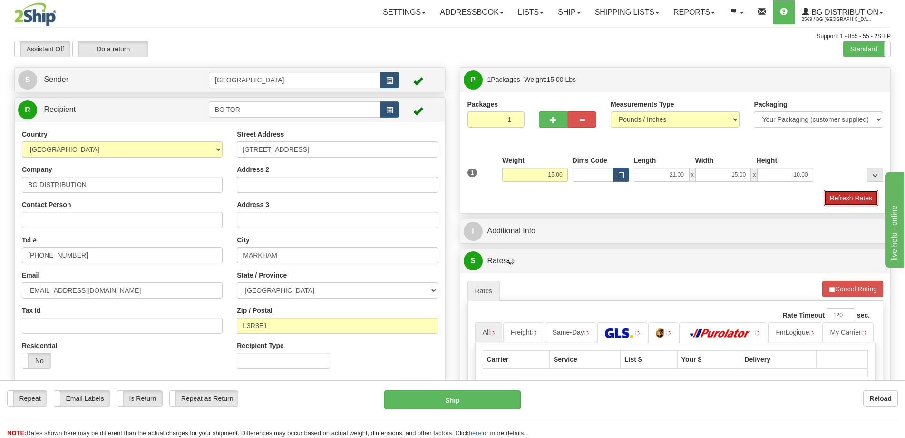
click at [838, 203] on button "Refresh Rates" at bounding box center [851, 198] width 55 height 16
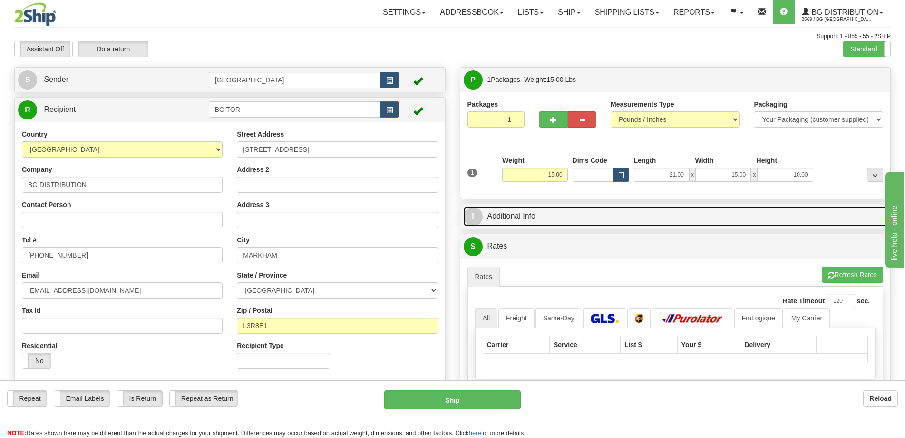
click at [782, 215] on link "I Additional Info" at bounding box center [676, 216] width 424 height 20
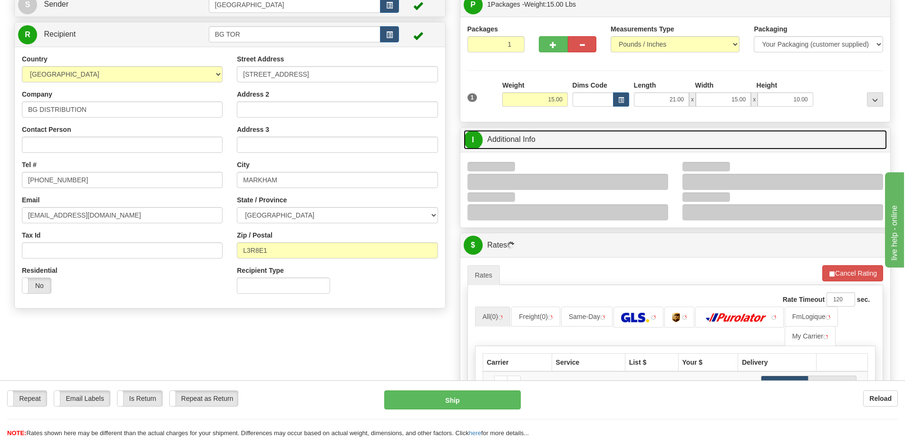
scroll to position [95, 0]
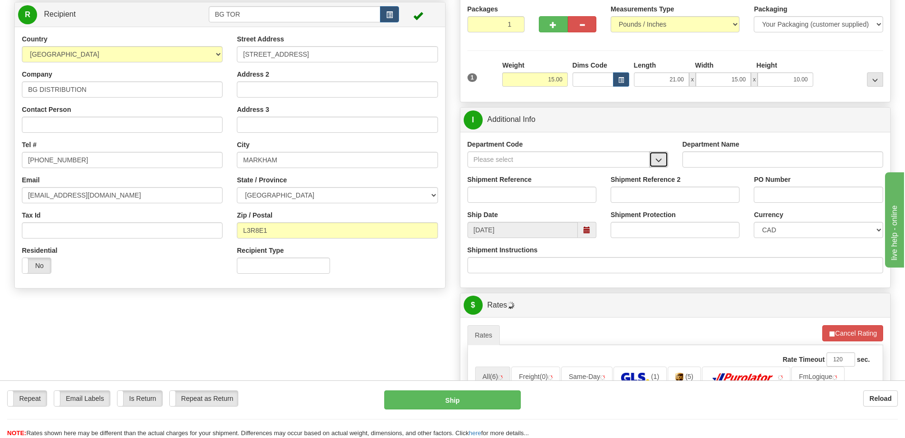
click at [661, 155] on button "button" at bounding box center [658, 159] width 19 height 16
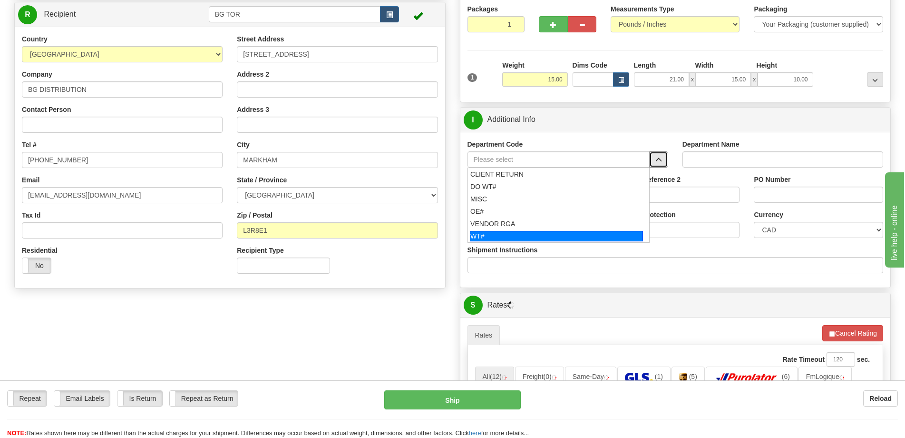
click at [514, 240] on div "WT#" at bounding box center [556, 236] width 173 height 10
type input "WT#"
type input "WAREHOUSE TRANSFERS"
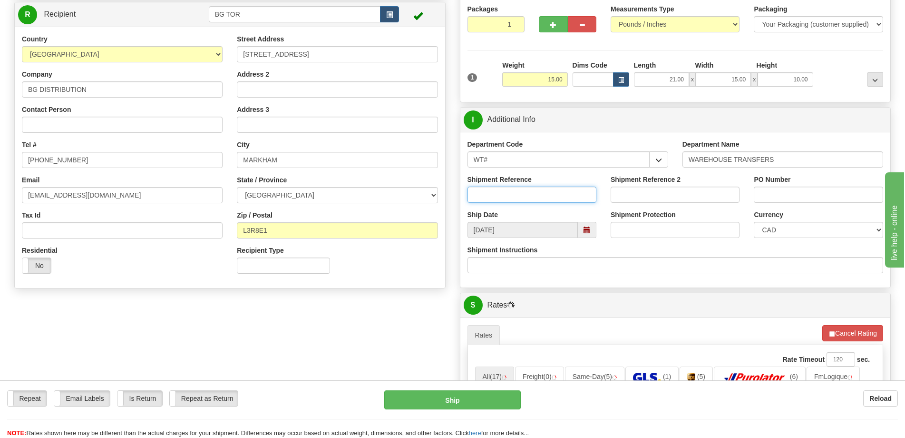
click at [527, 196] on input "Shipment Reference" at bounding box center [532, 194] width 129 height 16
type input "transfers toronto"
click at [822, 194] on input "PO Number" at bounding box center [818, 194] width 129 height 16
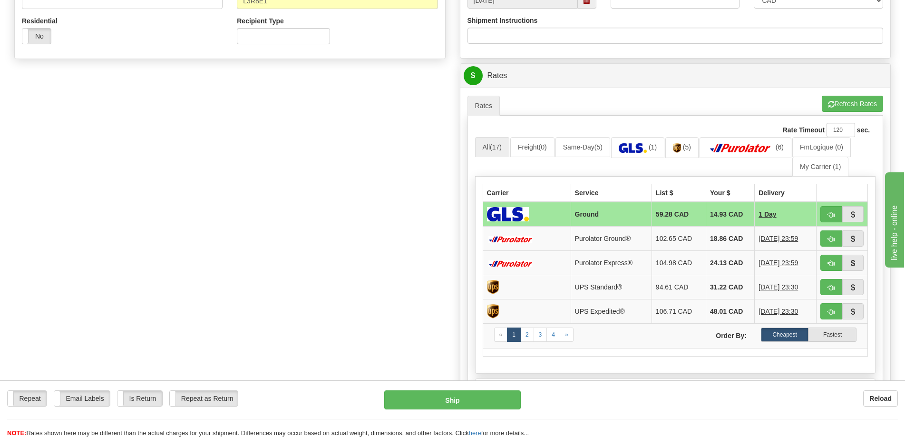
scroll to position [333, 0]
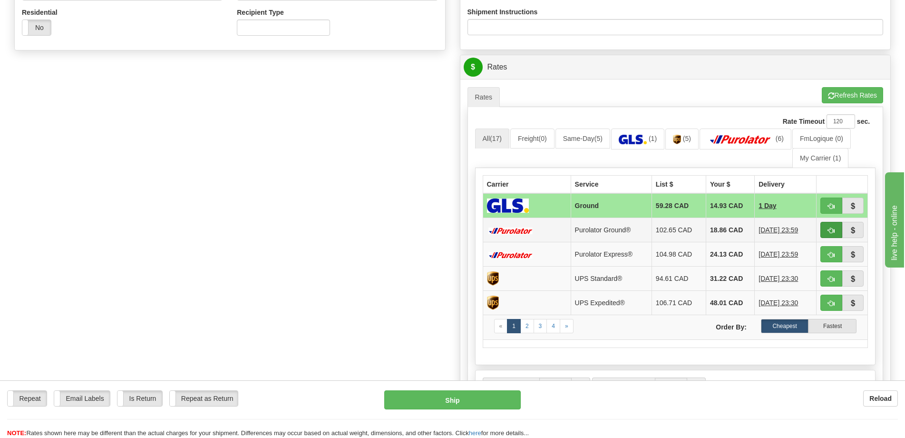
type input "."
click at [834, 227] on span "button" at bounding box center [831, 230] width 7 height 6
type input "260"
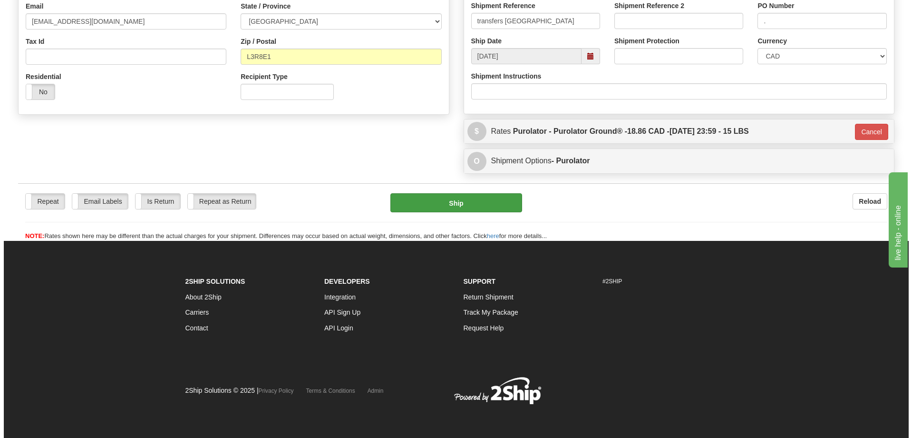
scroll to position [269, 0]
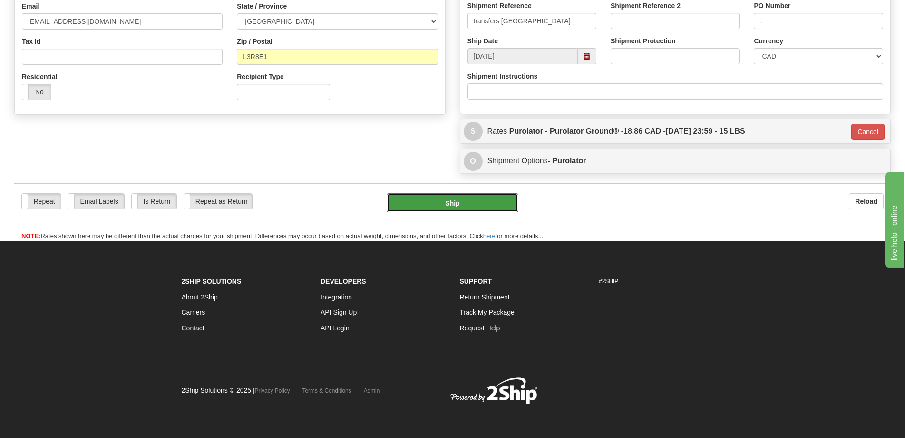
click at [461, 206] on button "Ship" at bounding box center [453, 202] width 132 height 19
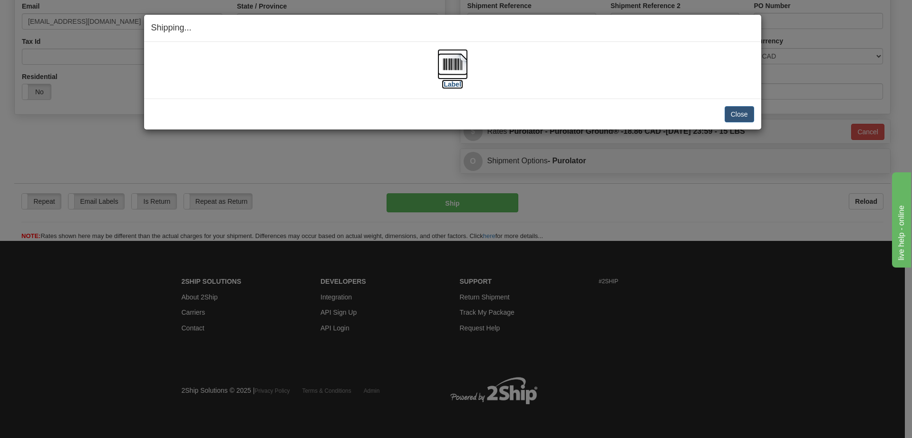
click at [448, 59] on img at bounding box center [453, 64] width 30 height 30
click at [736, 117] on button "Close" at bounding box center [739, 114] width 29 height 16
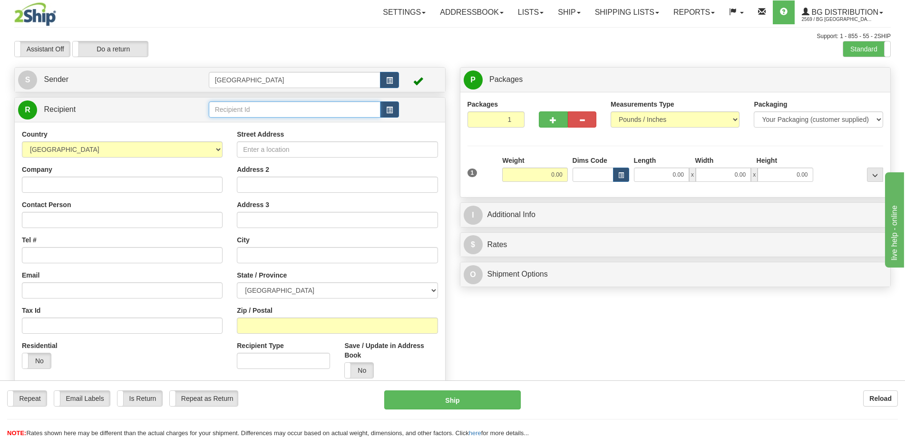
click at [249, 105] on input "text" at bounding box center [295, 109] width 172 height 16
click at [250, 120] on div "BG [GEOGRAPHIC_DATA]" at bounding box center [292, 124] width 163 height 10
type input "BG [GEOGRAPHIC_DATA]"
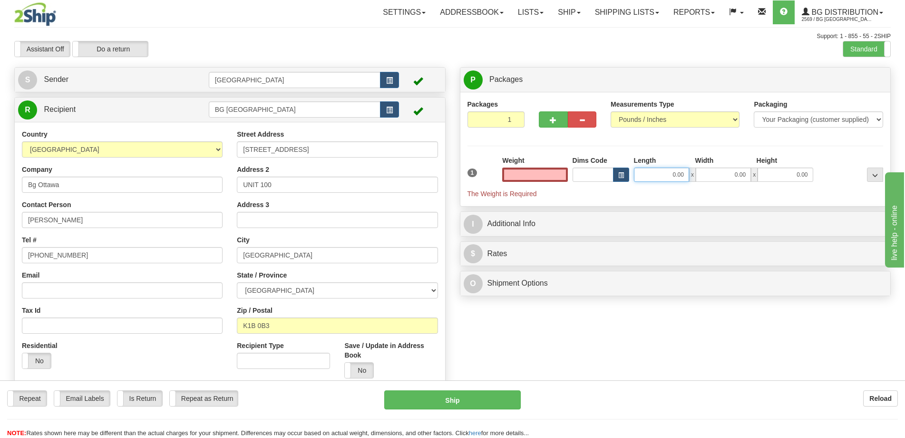
type input "0.00"
click at [670, 174] on input "0.00" at bounding box center [661, 174] width 55 height 14
type input "26.00"
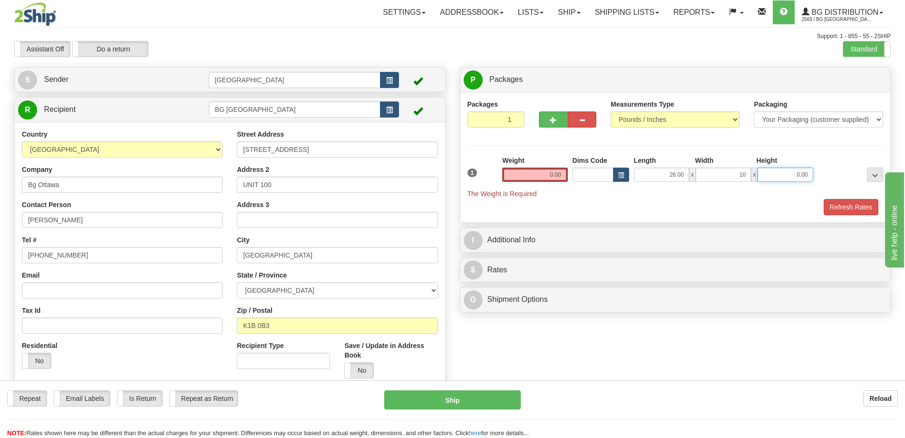
type input "10.00"
type input "9.00"
click at [554, 176] on input "0.00" at bounding box center [534, 174] width 65 height 14
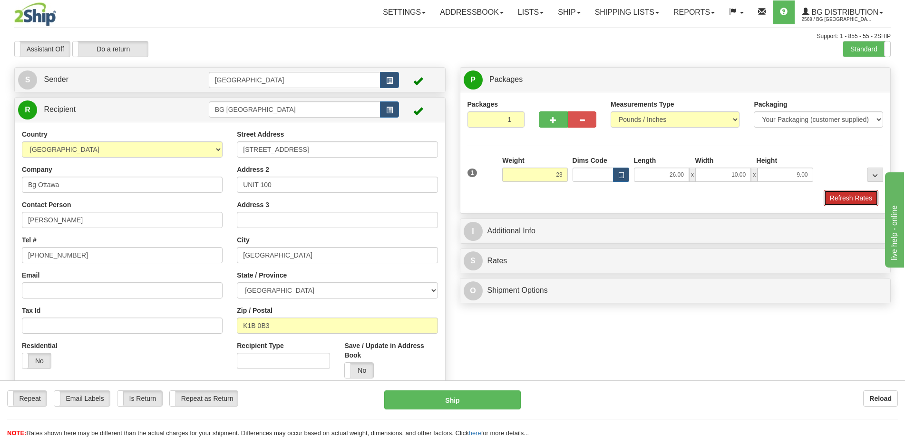
type input "23.00"
click at [836, 200] on button "Refresh Rates" at bounding box center [851, 198] width 55 height 16
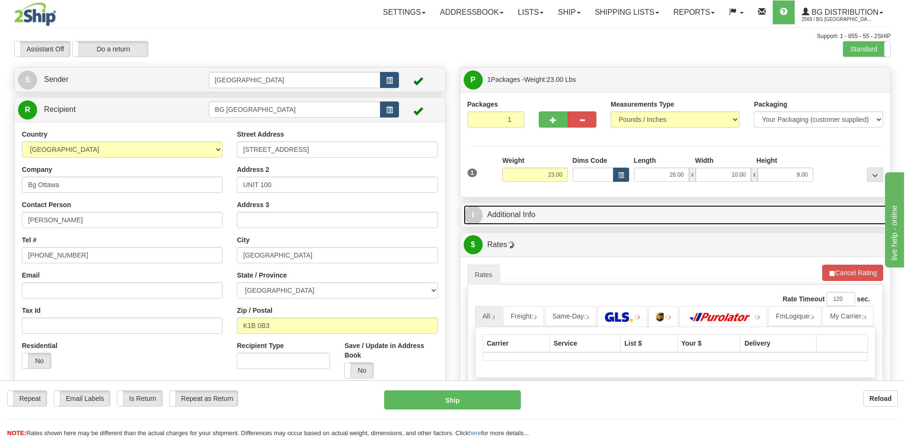
click at [756, 219] on link "I Additional Info" at bounding box center [676, 215] width 424 height 20
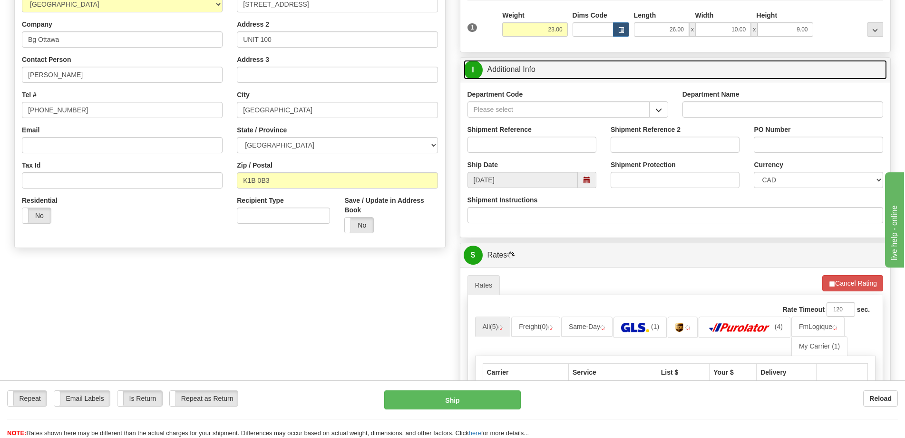
scroll to position [190, 0]
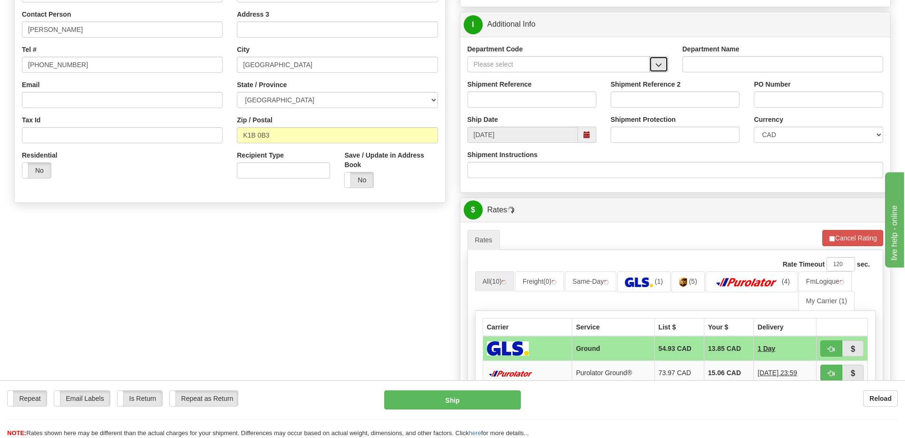
click at [653, 69] on button "button" at bounding box center [658, 64] width 19 height 16
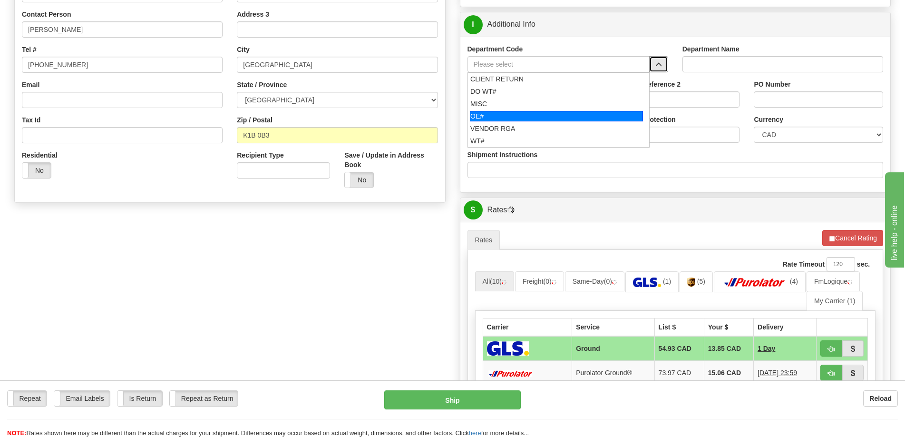
click at [556, 118] on div "OE#" at bounding box center [556, 116] width 173 height 10
type input "OE#"
type input "ORDERS"
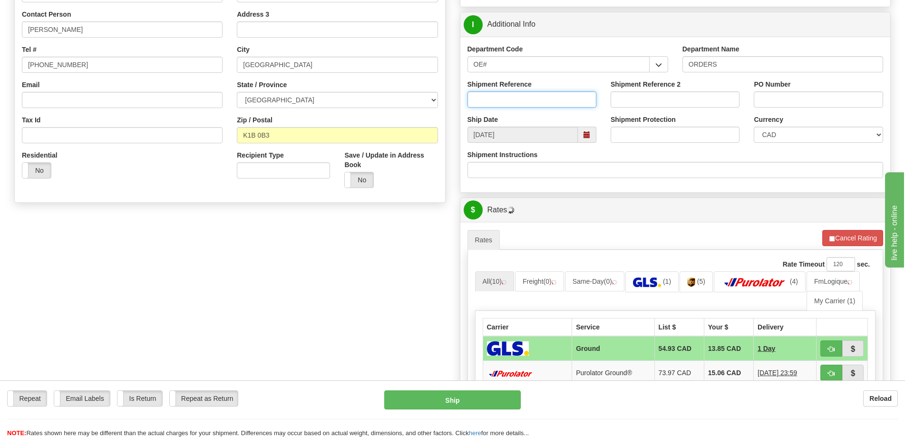
click at [560, 105] on input "Shipment Reference" at bounding box center [532, 99] width 129 height 16
click at [553, 72] on div "Department Code OE# CLIENT RETURN DO WT# MISC OE# VENDOR RGA WT#" at bounding box center [567, 61] width 215 height 35
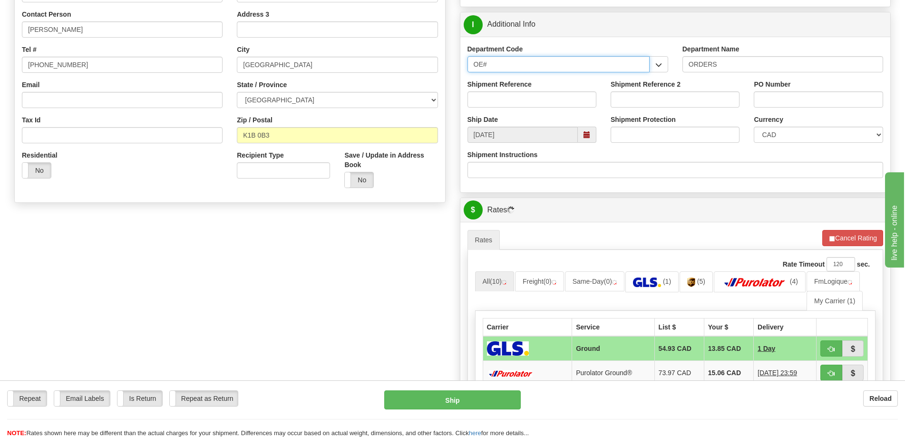
click at [554, 69] on input "OE#" at bounding box center [559, 64] width 182 height 16
click at [556, 66] on input "OE#" at bounding box center [559, 64] width 182 height 16
type input "O"
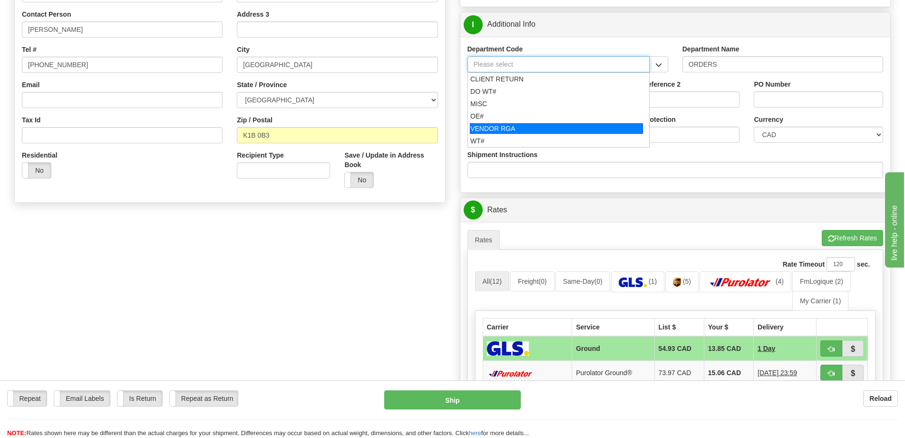
click at [554, 137] on div "WT#" at bounding box center [556, 141] width 172 height 10
type input "WT#"
type input "WAREHOUSE TRANSFERS"
type input "WT#"
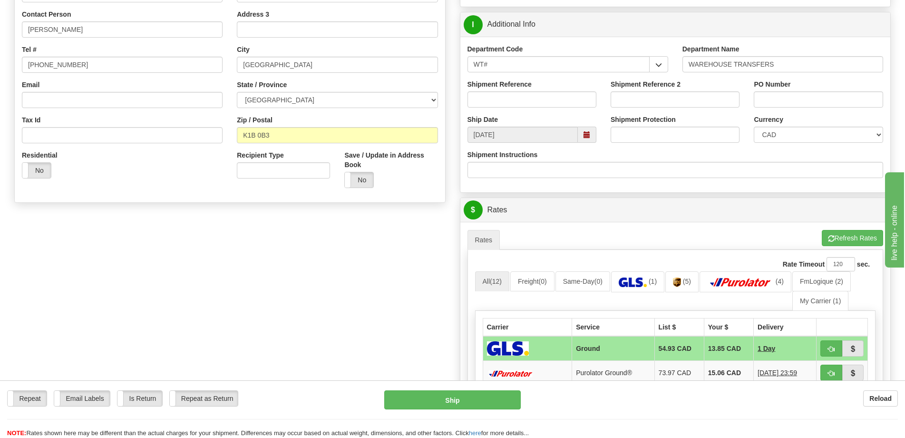
click at [766, 91] on div "PO Number" at bounding box center [818, 93] width 129 height 28
click at [559, 99] on input "Shipment Reference" at bounding box center [532, 99] width 129 height 16
type input "Transfers Ottawa"
click at [806, 98] on div "Department Code WT# CLIENT RETURN DO WT# MISC OE# VENDOR RGA WT# Department Nam…" at bounding box center [675, 115] width 430 height 156
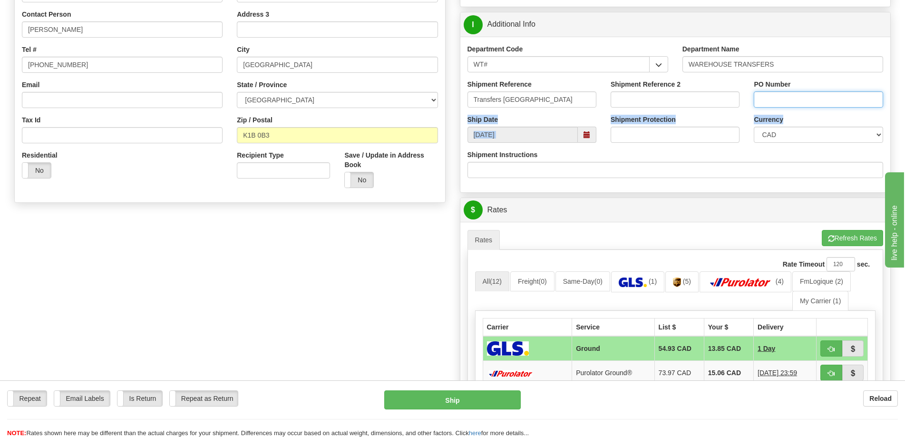
click at [806, 98] on input "PO Number" at bounding box center [818, 99] width 129 height 16
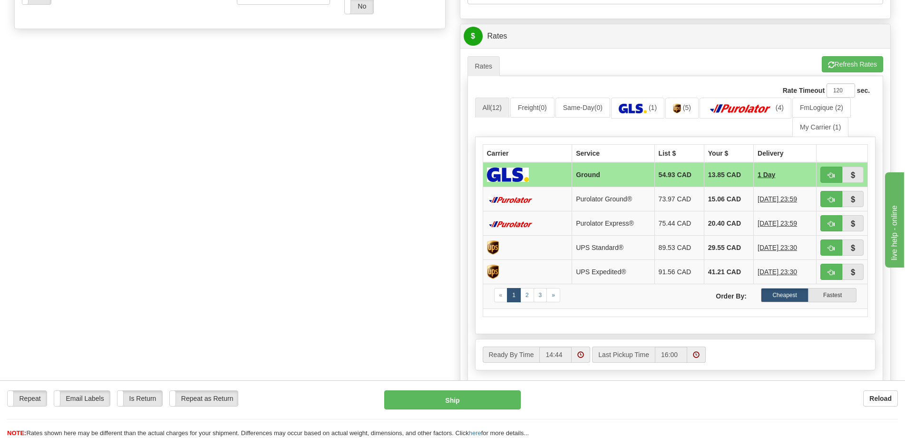
scroll to position [381, 0]
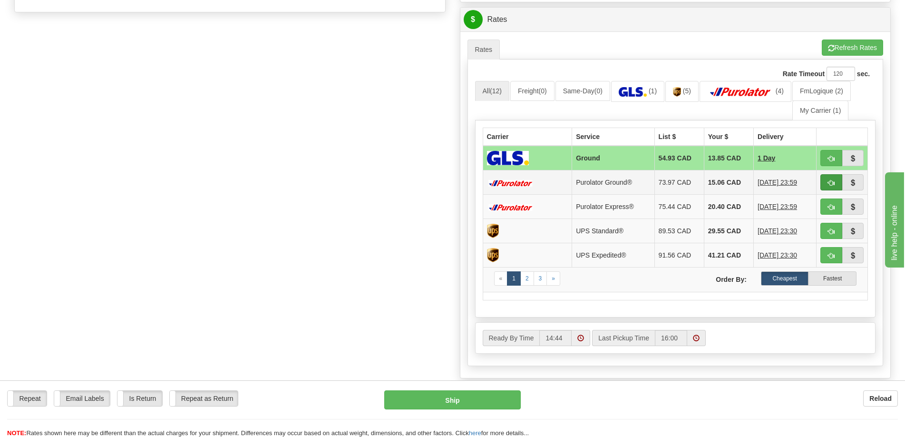
type input "."
click at [828, 180] on span "button" at bounding box center [831, 183] width 7 height 6
type input "260"
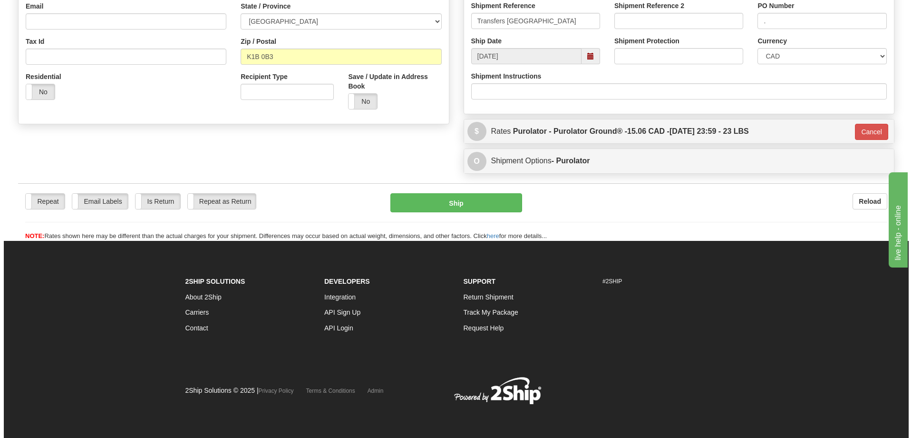
scroll to position [269, 0]
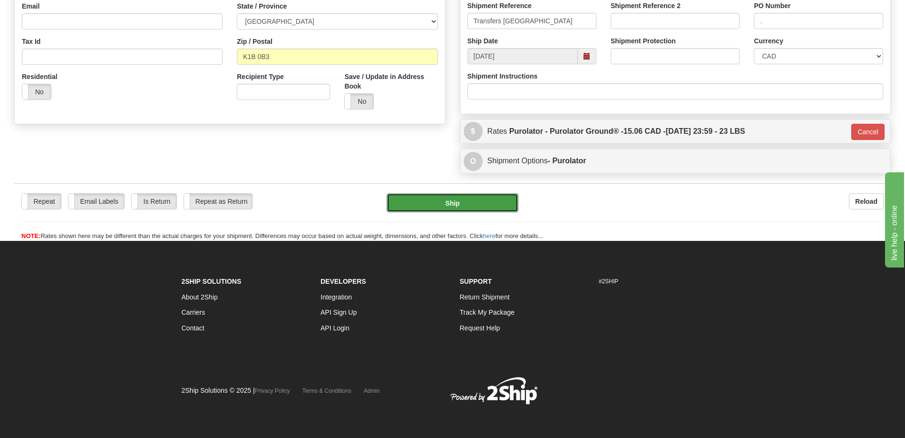
click at [429, 209] on button "Ship" at bounding box center [453, 202] width 132 height 19
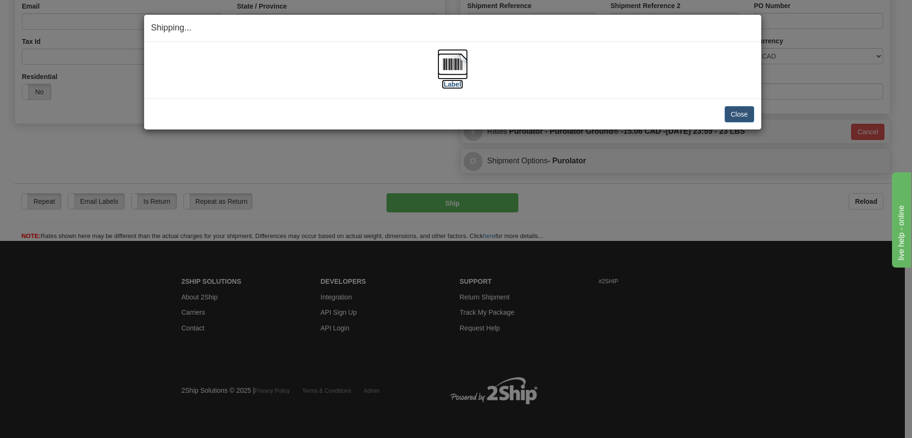
click at [458, 78] on img at bounding box center [453, 64] width 30 height 30
click at [729, 111] on button "Close" at bounding box center [739, 114] width 29 height 16
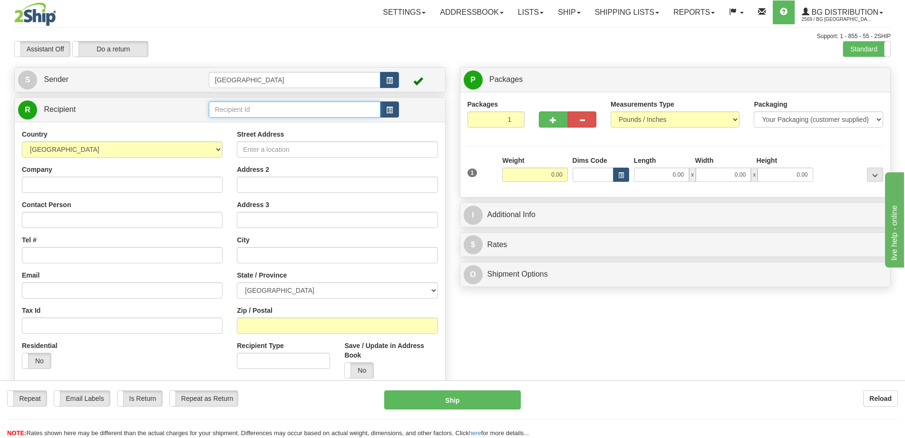
click at [290, 115] on input "text" at bounding box center [295, 109] width 172 height 16
click at [229, 119] on div "[GEOGRAPHIC_DATA]" at bounding box center [292, 124] width 163 height 10
type input "[GEOGRAPHIC_DATA]"
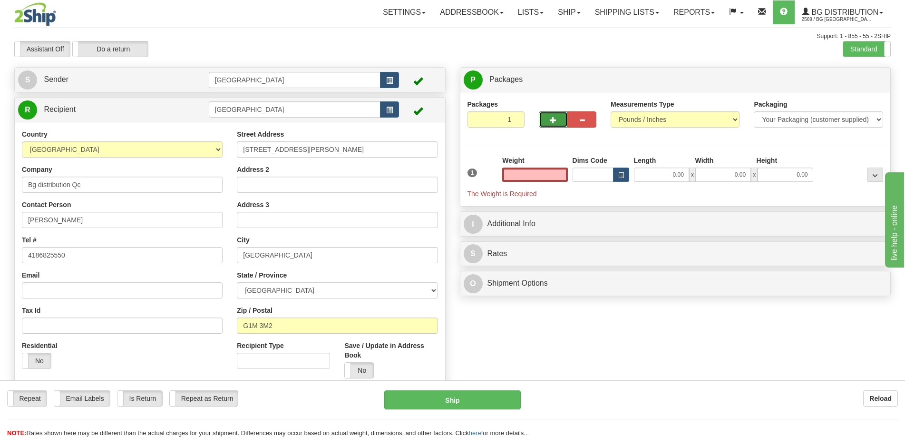
type input "0.00"
click at [547, 120] on button "button" at bounding box center [553, 119] width 29 height 16
radio input "true"
type input "2"
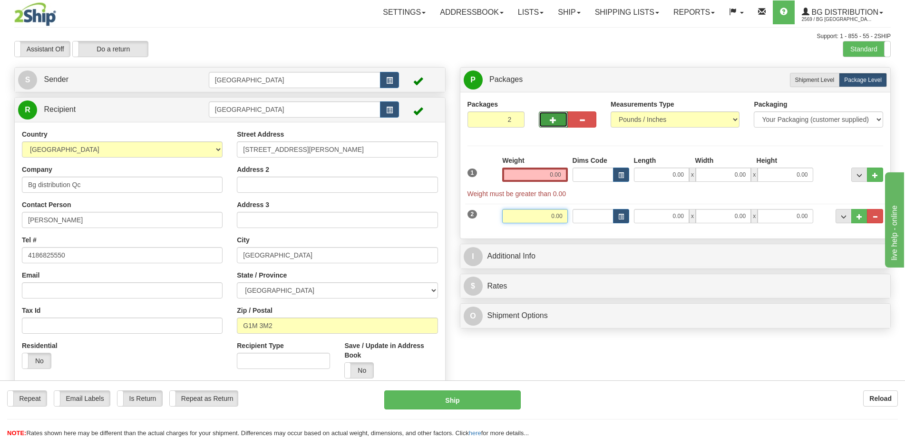
click at [561, 218] on input "0.00" at bounding box center [534, 216] width 65 height 14
type input "4"
type input "5.00"
click at [673, 216] on input "0.00" at bounding box center [661, 216] width 55 height 14
type input "15.00"
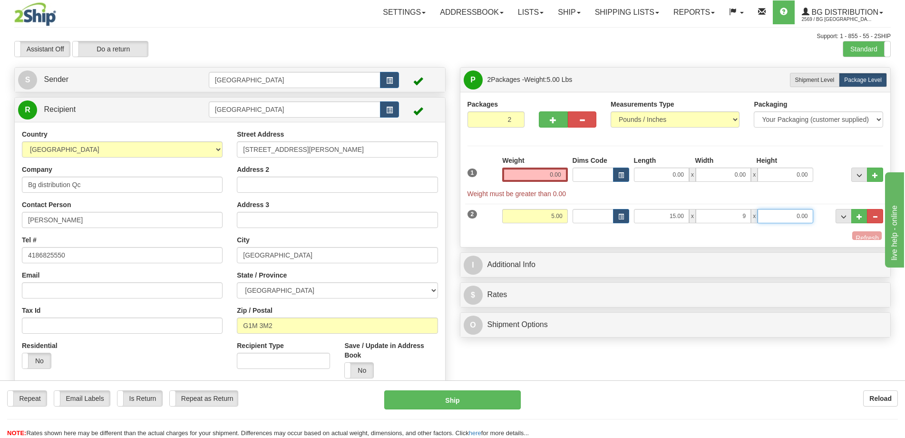
type input "9.00"
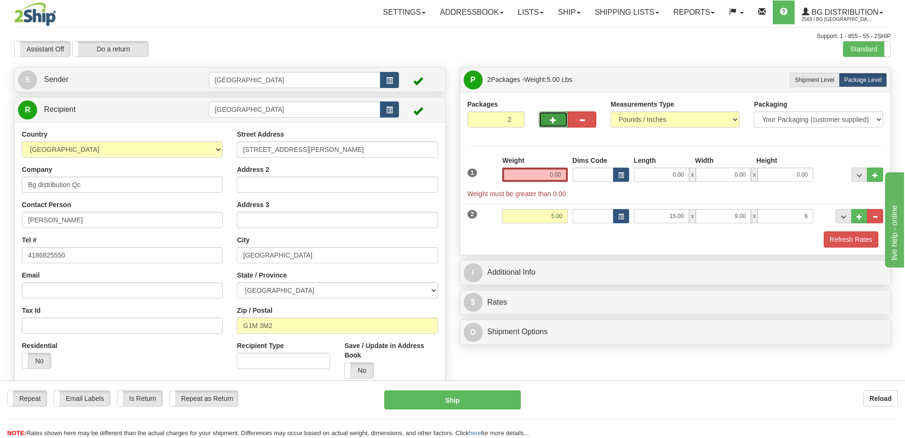
type input "6.00"
click at [540, 117] on button "button" at bounding box center [553, 119] width 29 height 16
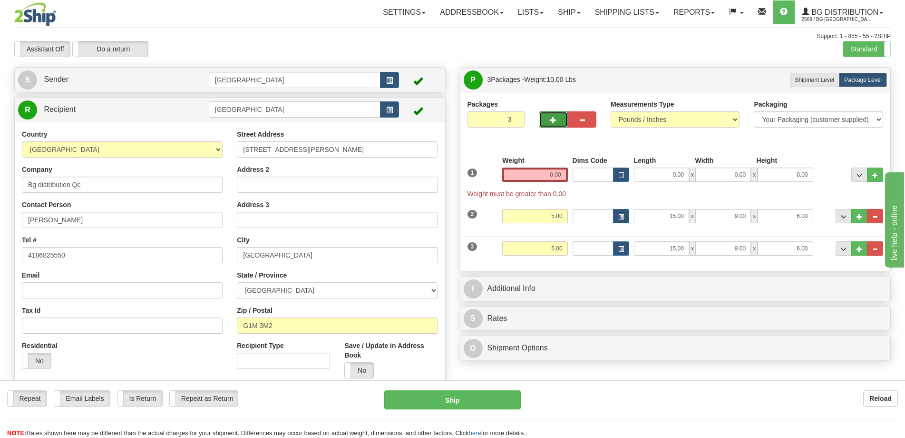
click at [547, 119] on button "button" at bounding box center [553, 119] width 29 height 16
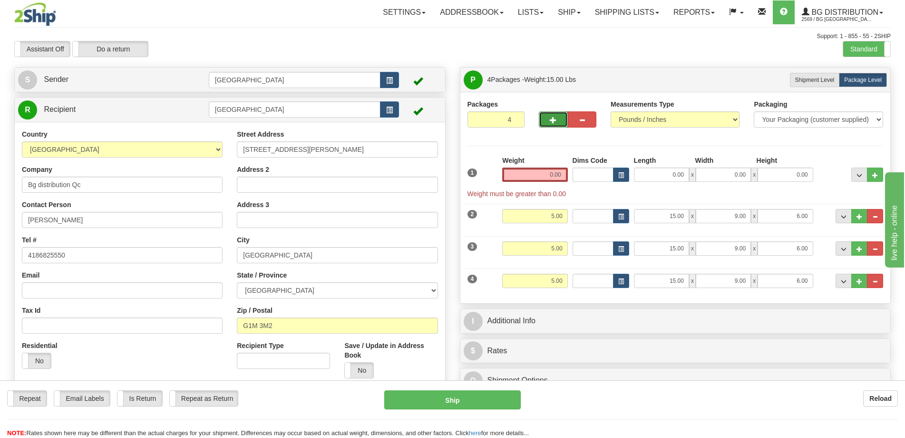
click at [547, 119] on button "button" at bounding box center [553, 119] width 29 height 16
type input "5"
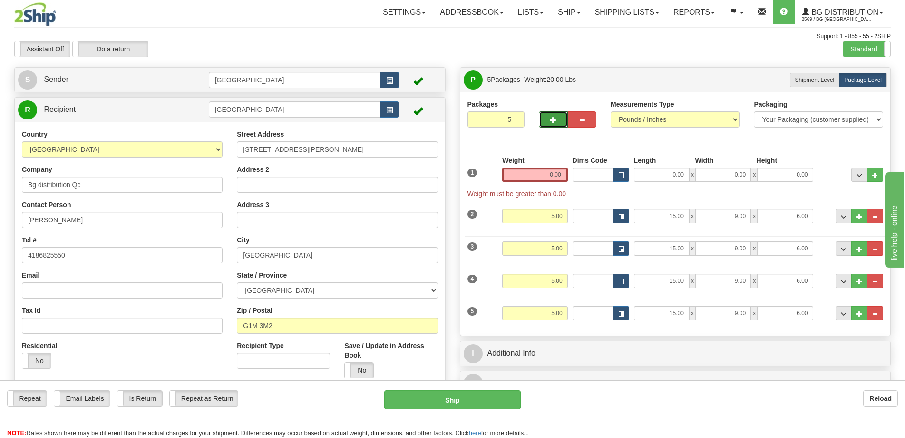
click at [655, 184] on div "1 Weight 0.00 Dims Code 0.00" at bounding box center [675, 177] width 421 height 43
click at [665, 178] on input "0.00" at bounding box center [661, 174] width 55 height 14
type input "15.00"
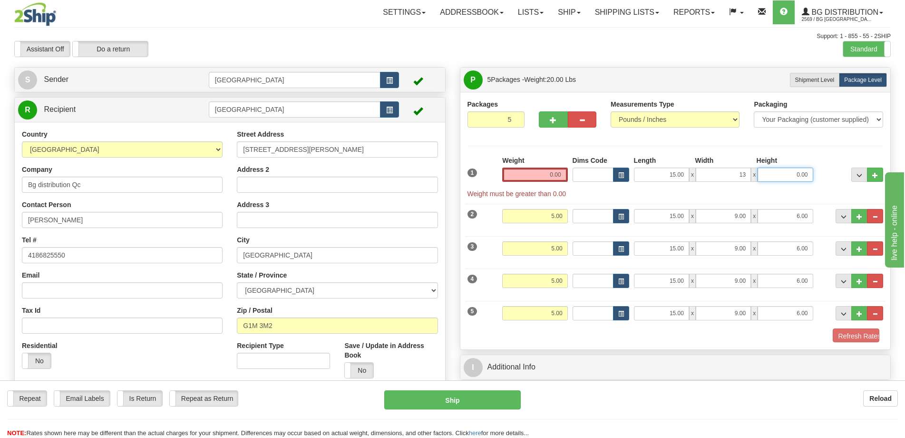
type input "13.00"
type input "8.00"
click at [568, 176] on div "Weight 0.00" at bounding box center [535, 172] width 70 height 33
click at [553, 175] on input "0.00" at bounding box center [534, 174] width 65 height 14
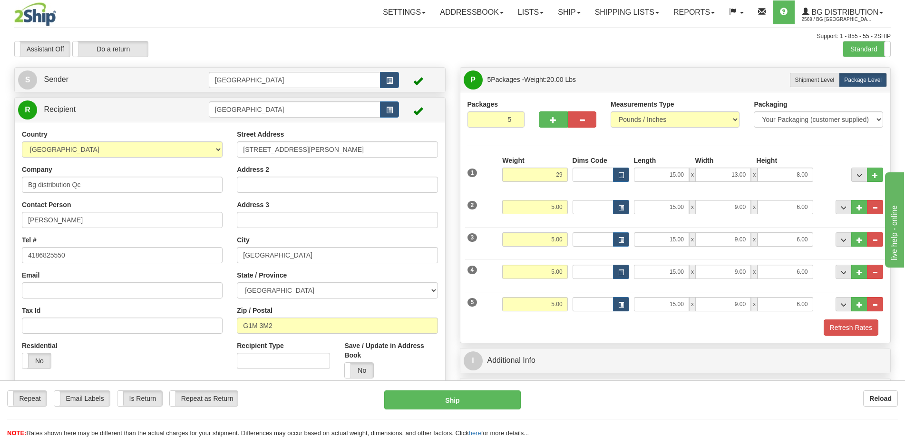
click at [839, 317] on div "5 Weight 5.00 Dims Code Length Width Height" at bounding box center [675, 303] width 421 height 32
type input "29.00"
click at [842, 326] on button "Refresh Rates" at bounding box center [851, 327] width 55 height 16
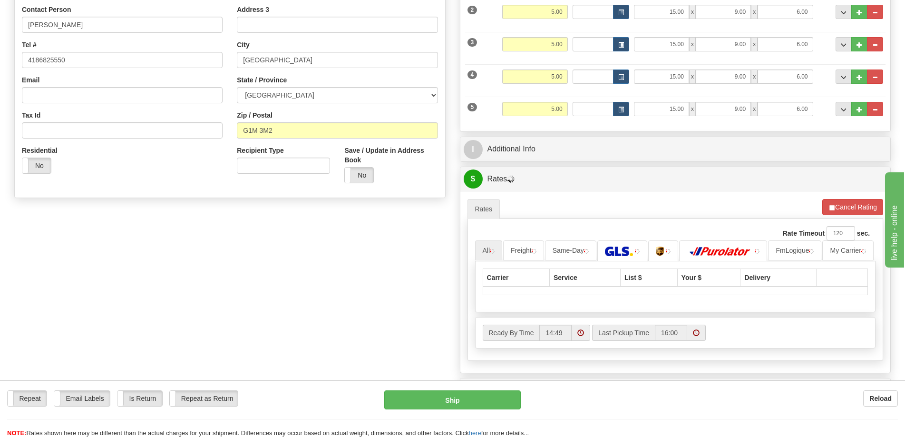
scroll to position [238, 0]
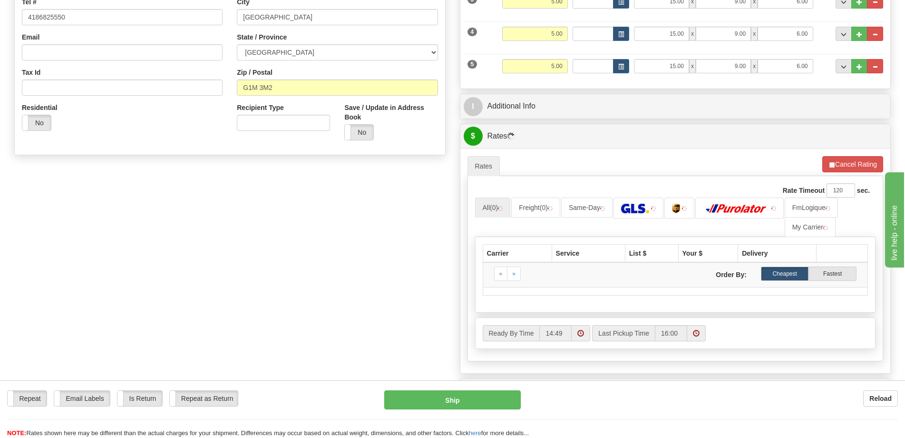
click at [634, 96] on div "I Additional Info" at bounding box center [675, 106] width 430 height 24
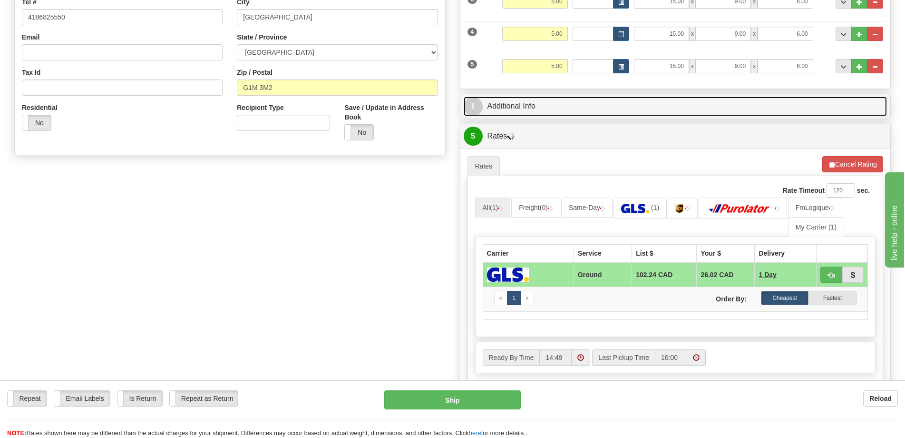
click at [634, 103] on link "I Additional Info" at bounding box center [676, 107] width 424 height 20
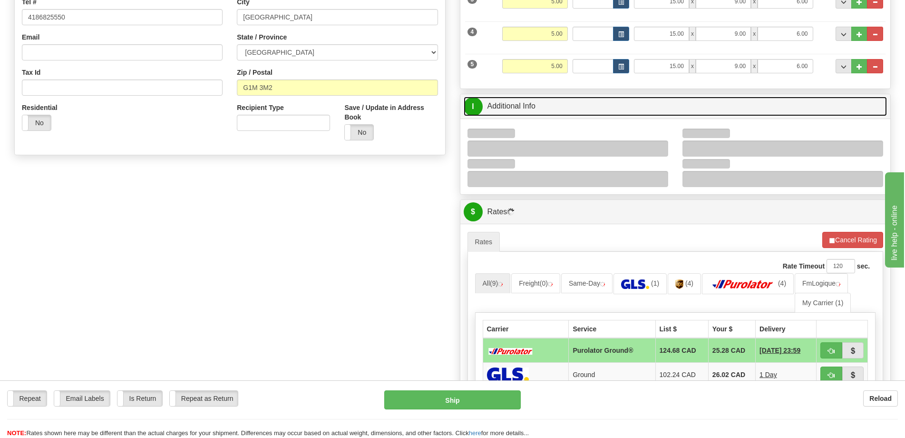
scroll to position [333, 0]
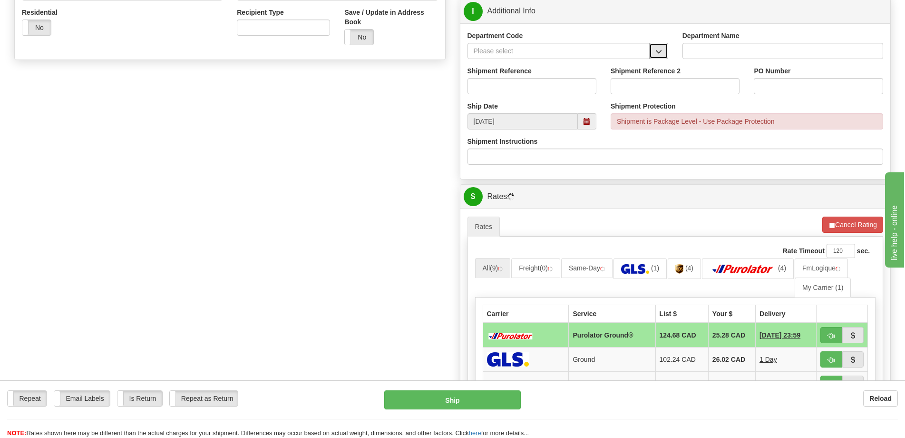
click at [655, 45] on button "button" at bounding box center [658, 51] width 19 height 16
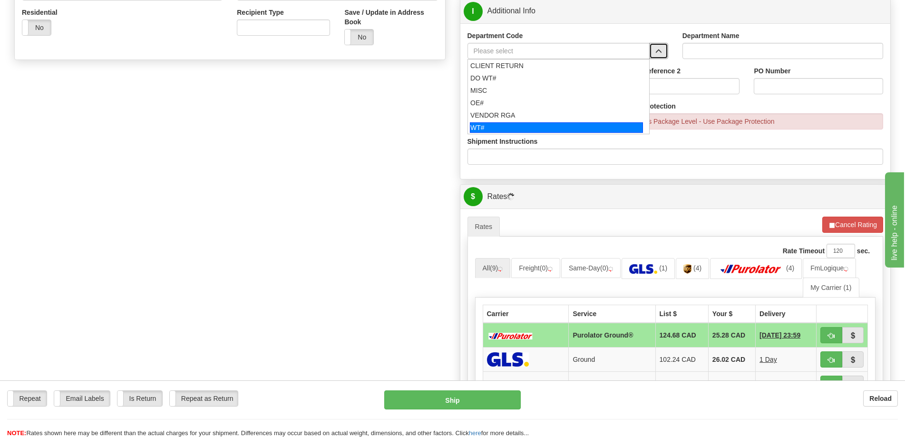
click at [506, 130] on div "WT#" at bounding box center [556, 127] width 173 height 10
type input "WT#"
type input "WAREHOUSE TRANSFERS"
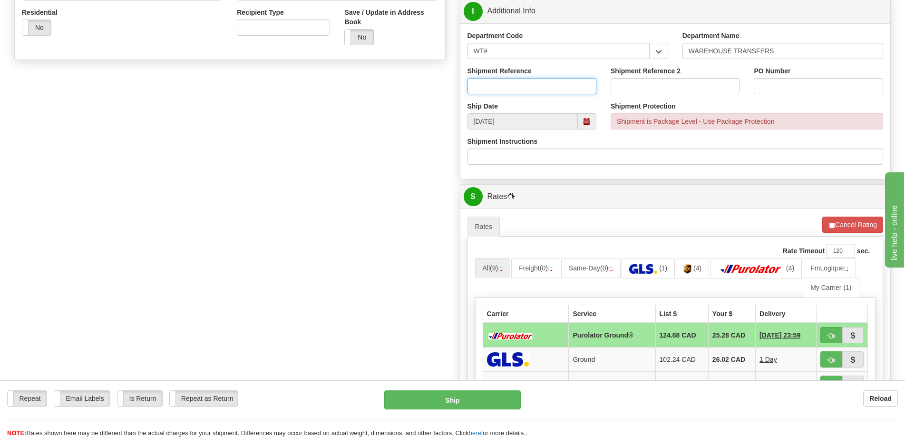
click at [527, 93] on input "Shipment Reference" at bounding box center [532, 86] width 129 height 16
type input "transfers Québec"
click at [806, 88] on input "PO Number" at bounding box center [818, 86] width 129 height 16
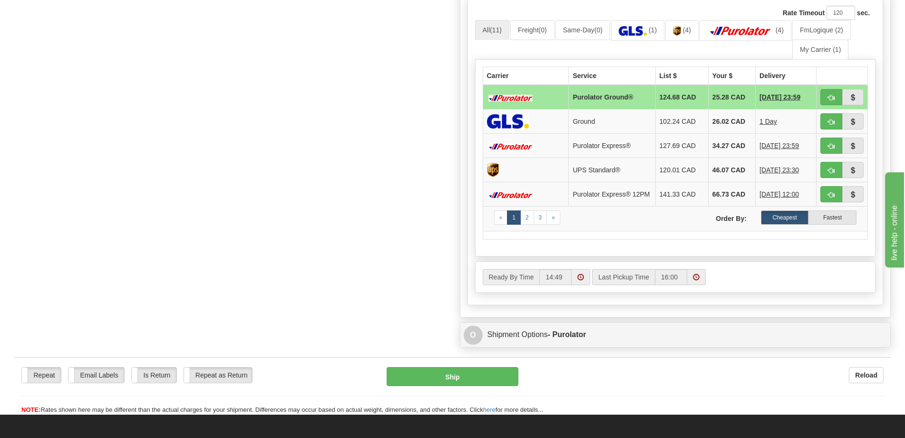
scroll to position [618, 0]
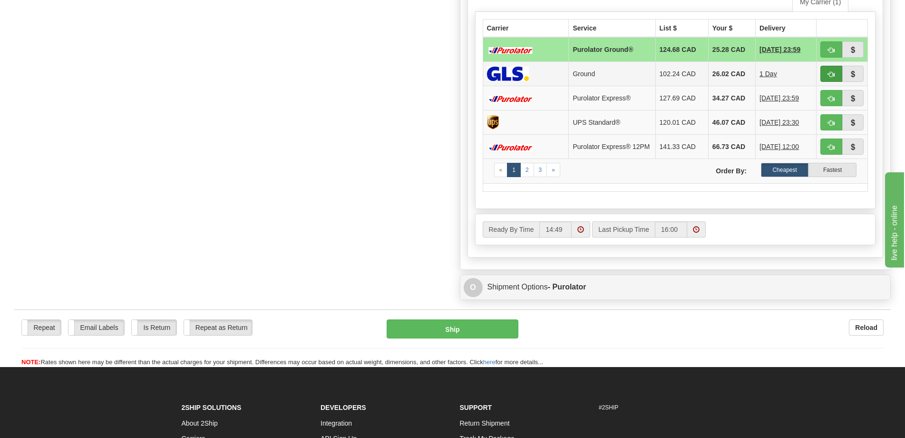
type input "."
click at [830, 71] on span "button" at bounding box center [831, 74] width 7 height 6
type input "1"
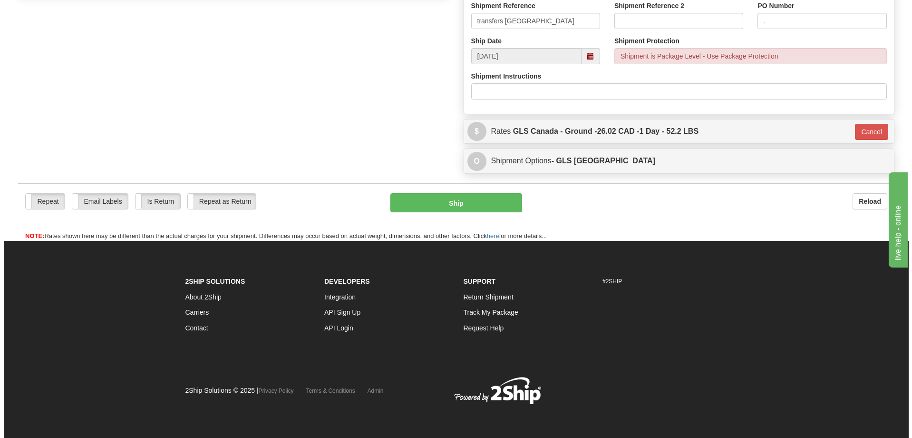
scroll to position [399, 0]
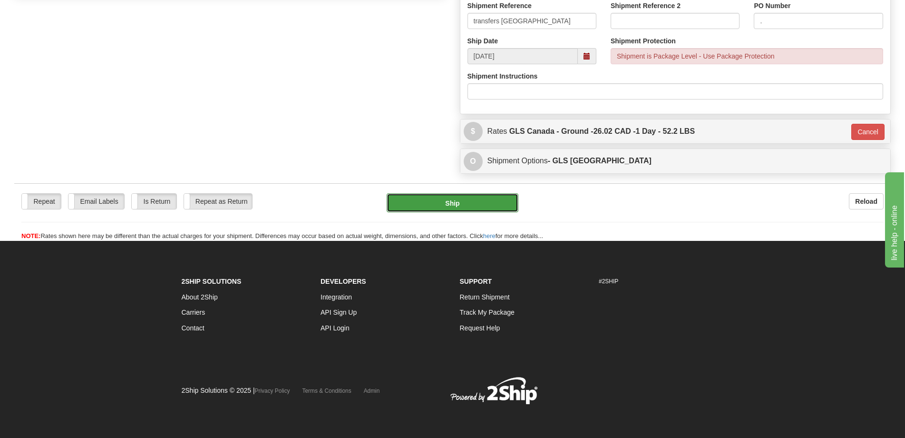
click at [452, 206] on button "Ship" at bounding box center [453, 202] width 132 height 19
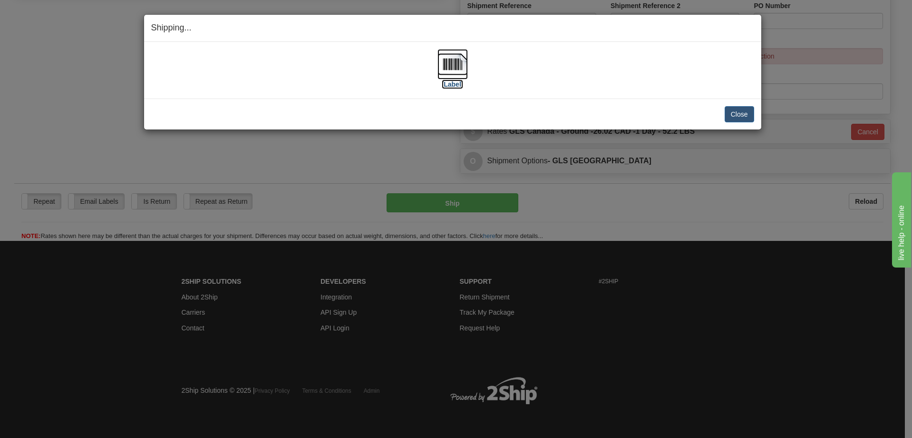
click at [456, 66] on img at bounding box center [453, 64] width 30 height 30
click at [743, 113] on button "Close" at bounding box center [739, 114] width 29 height 16
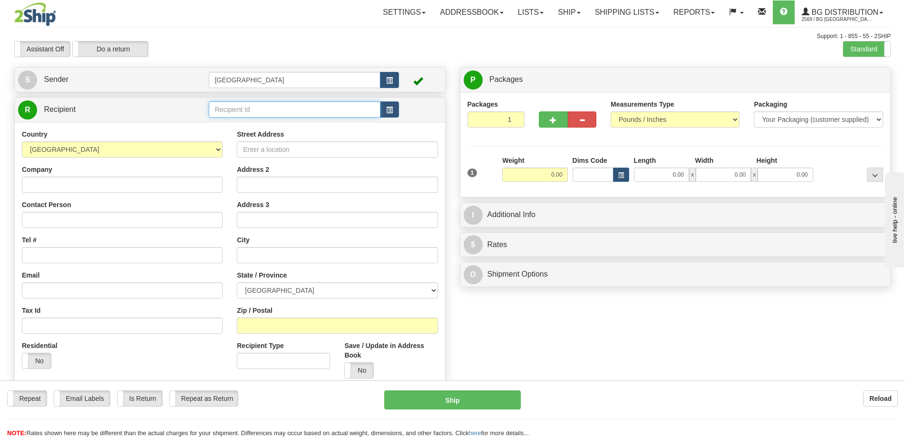
click at [271, 115] on input "text" at bounding box center [295, 109] width 172 height 16
click at [278, 122] on div "27002" at bounding box center [292, 124] width 163 height 10
type input "27002"
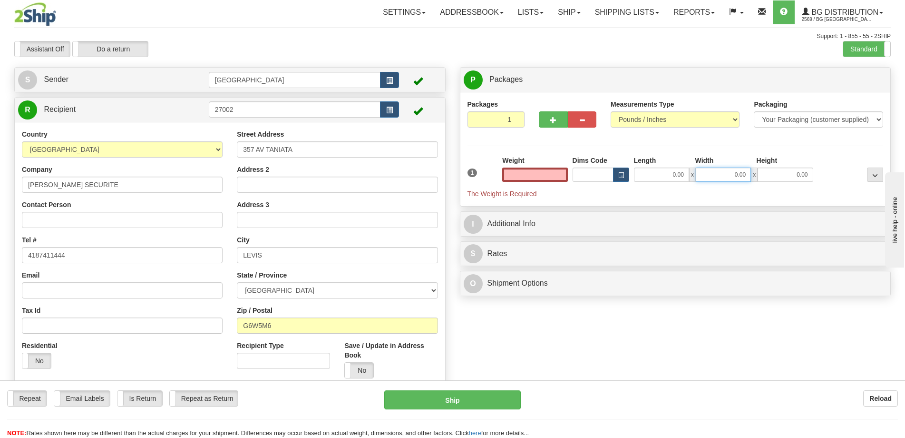
type input "0.00"
click at [716, 167] on input "0.00" at bounding box center [723, 174] width 55 height 14
type input "0.00"
click at [677, 168] on input "0.00" at bounding box center [661, 174] width 55 height 14
type input "10.00"
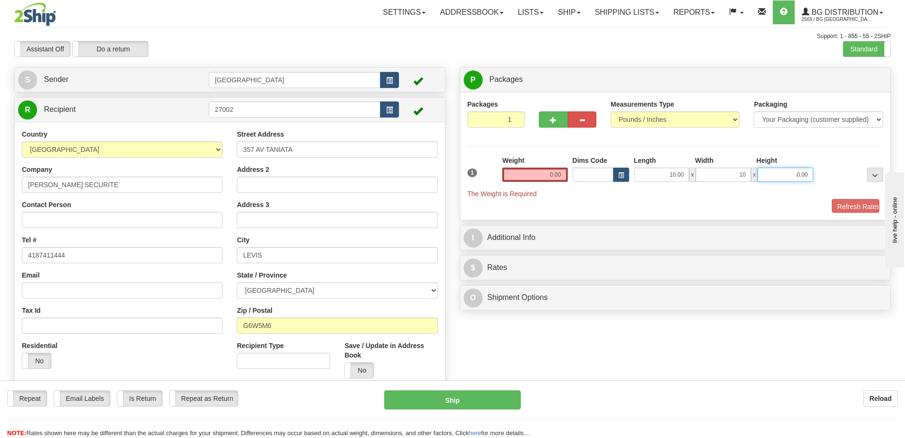
type input "10.00"
click at [537, 179] on input "0.00" at bounding box center [534, 174] width 65 height 14
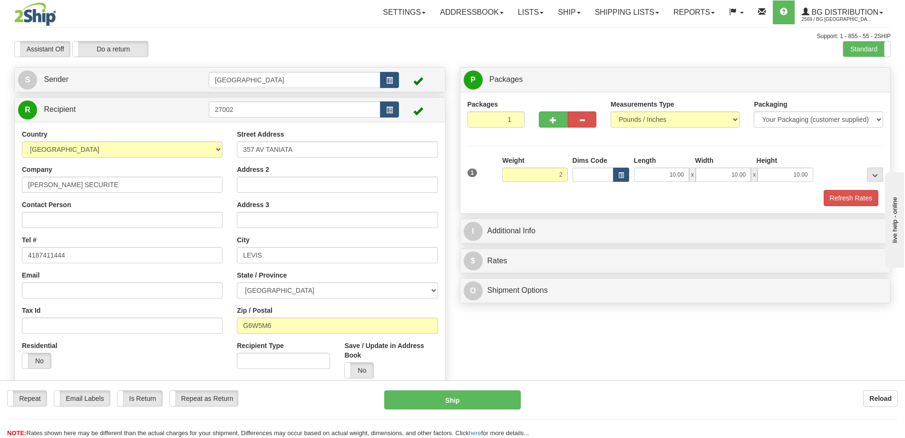
type input "2.00"
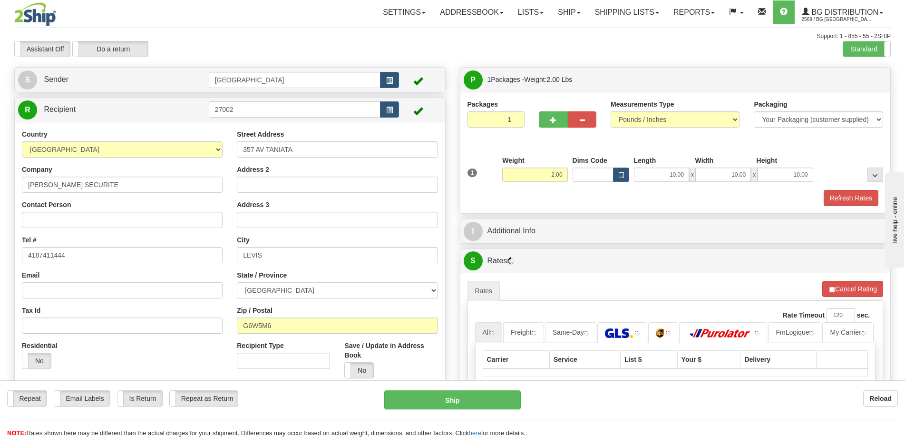
click at [816, 196] on div "Refresh Rates" at bounding box center [675, 198] width 421 height 16
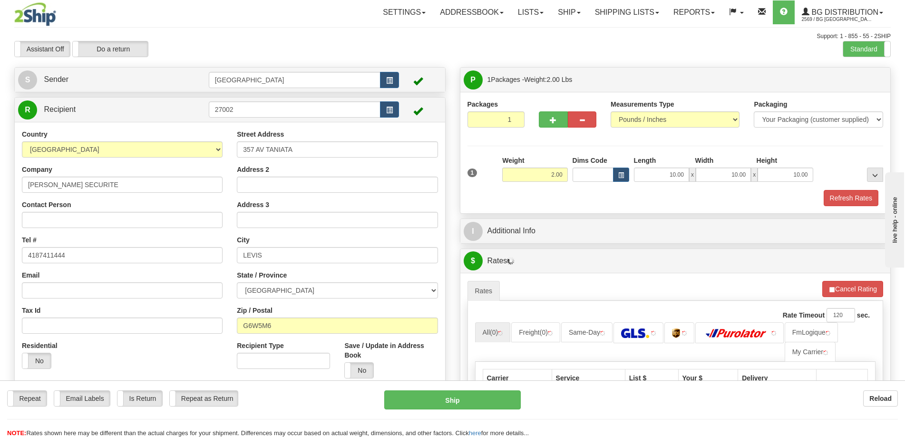
drag, startPoint x: 823, startPoint y: 197, endPoint x: 817, endPoint y: 198, distance: 5.9
click at [823, 197] on div "Refresh Rates" at bounding box center [675, 198] width 421 height 16
click at [821, 198] on div "Refresh Rates" at bounding box center [675, 198] width 421 height 16
click at [826, 197] on button "Refresh Rates" at bounding box center [851, 198] width 55 height 16
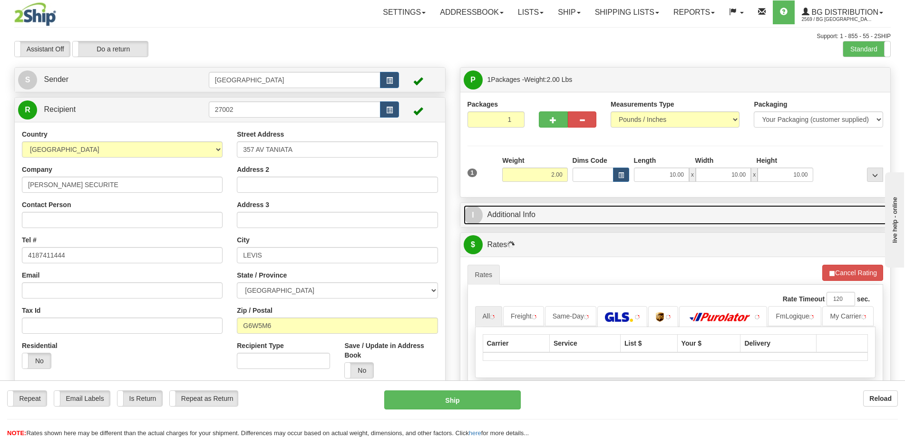
click at [755, 213] on link "I Additional Info" at bounding box center [676, 215] width 424 height 20
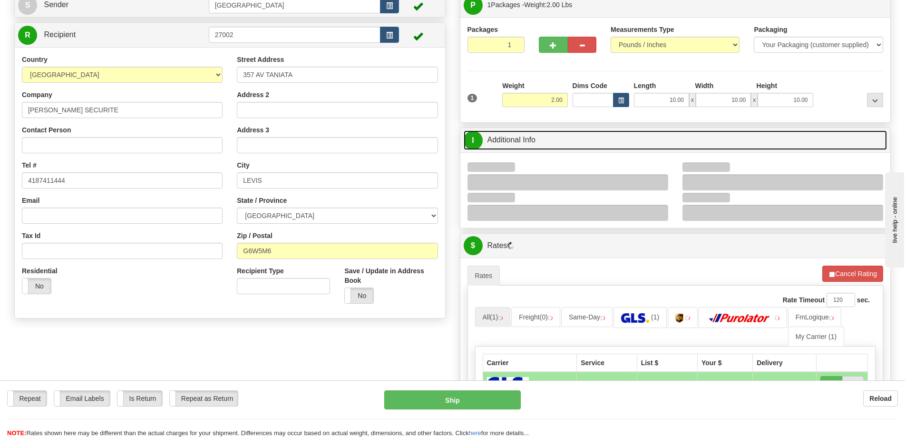
scroll to position [95, 0]
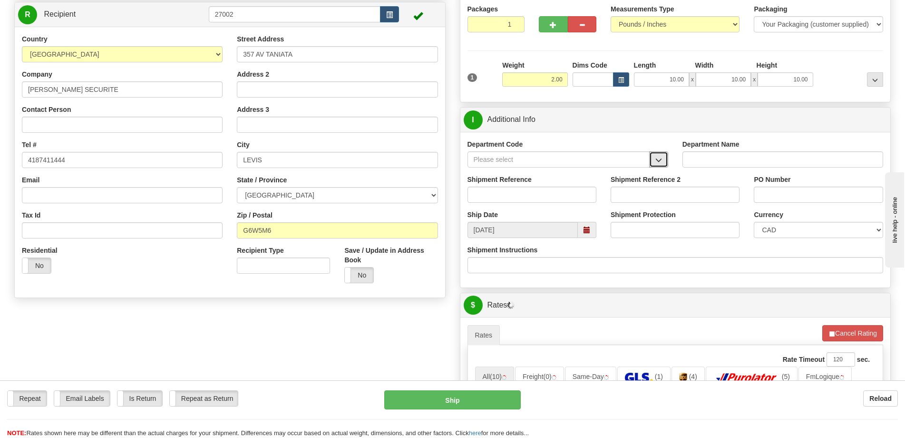
click at [653, 155] on button "button" at bounding box center [658, 159] width 19 height 16
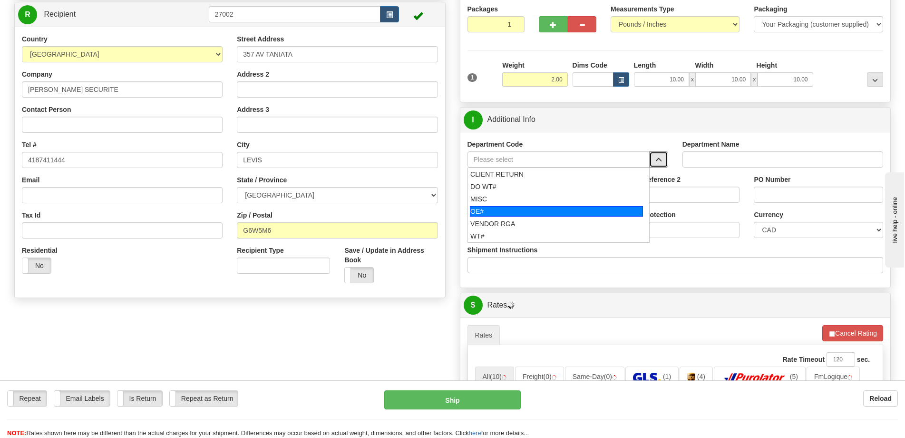
click at [519, 214] on div "OE#" at bounding box center [556, 211] width 173 height 10
type input "OE#"
type input "ORDERS"
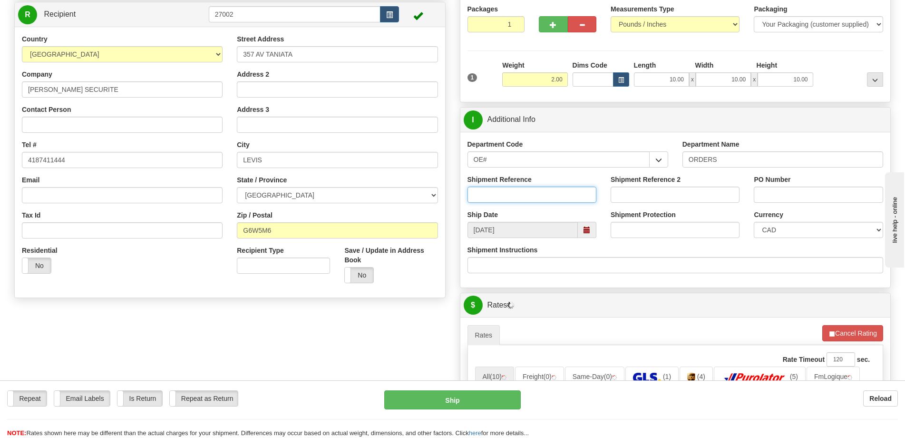
click at [527, 195] on input "Shipment Reference" at bounding box center [532, 194] width 129 height 16
type input "50323291-00"
click at [818, 202] on input "PO Number" at bounding box center [818, 194] width 129 height 16
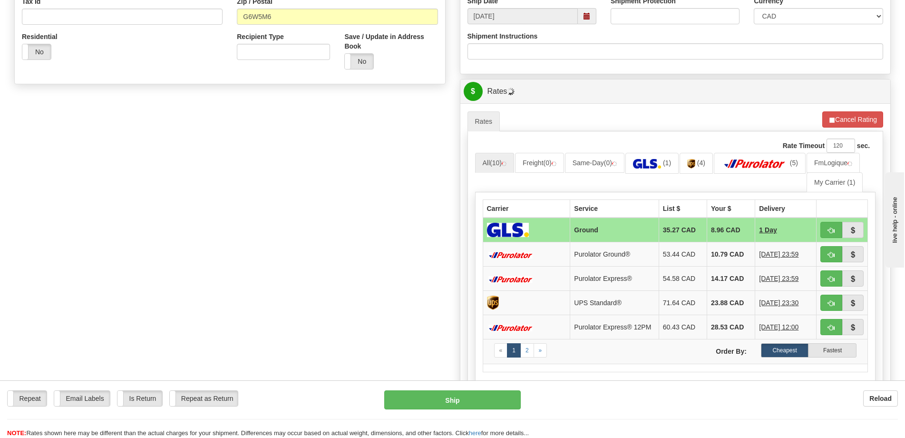
scroll to position [381, 0]
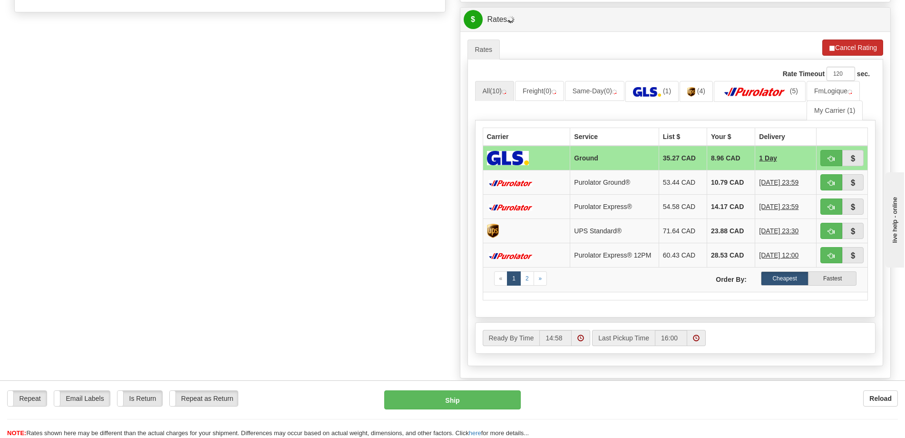
type input "."
click at [844, 43] on button "Cancel Rating" at bounding box center [852, 47] width 61 height 16
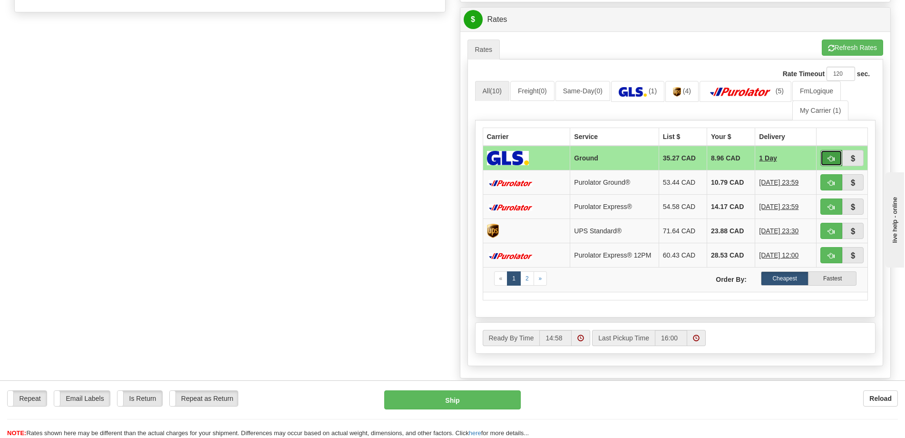
click at [831, 158] on span "button" at bounding box center [831, 159] width 7 height 6
type input "1"
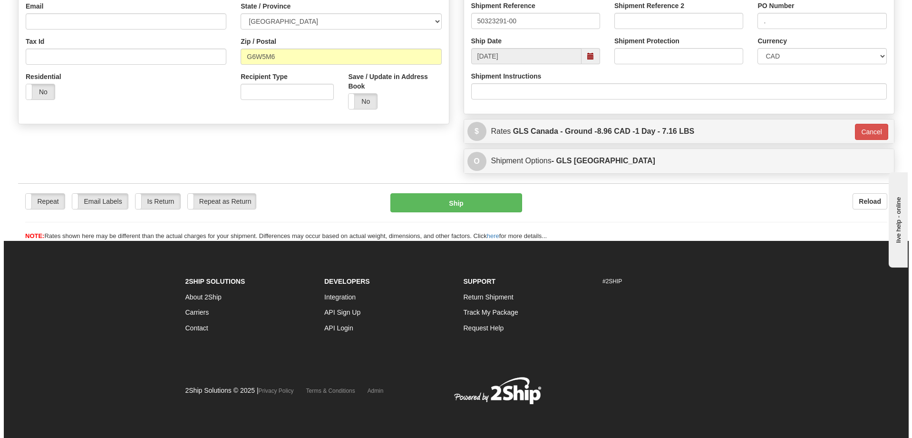
scroll to position [269, 0]
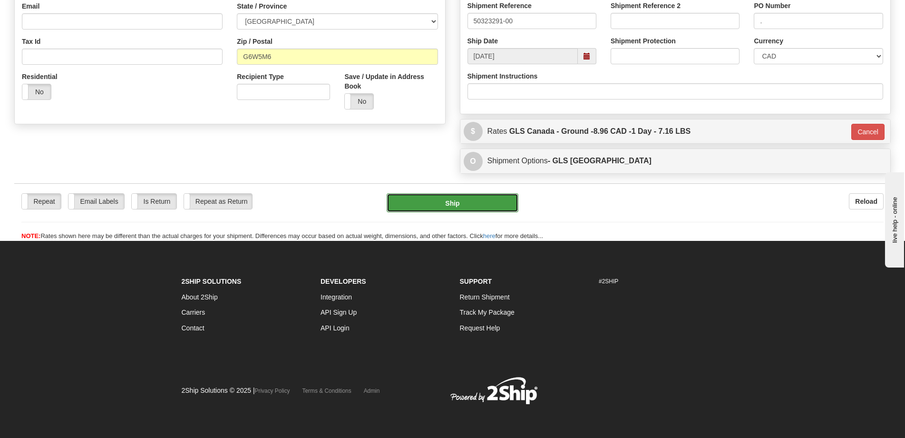
click at [489, 206] on button "Ship" at bounding box center [453, 202] width 132 height 19
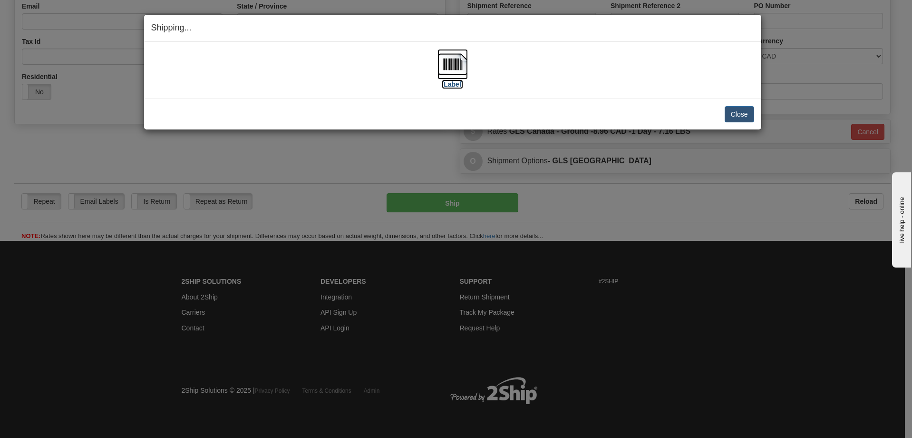
click at [449, 59] on img at bounding box center [453, 64] width 30 height 30
click at [732, 110] on button "Close" at bounding box center [739, 114] width 29 height 16
